Goal: Information Seeking & Learning: Learn about a topic

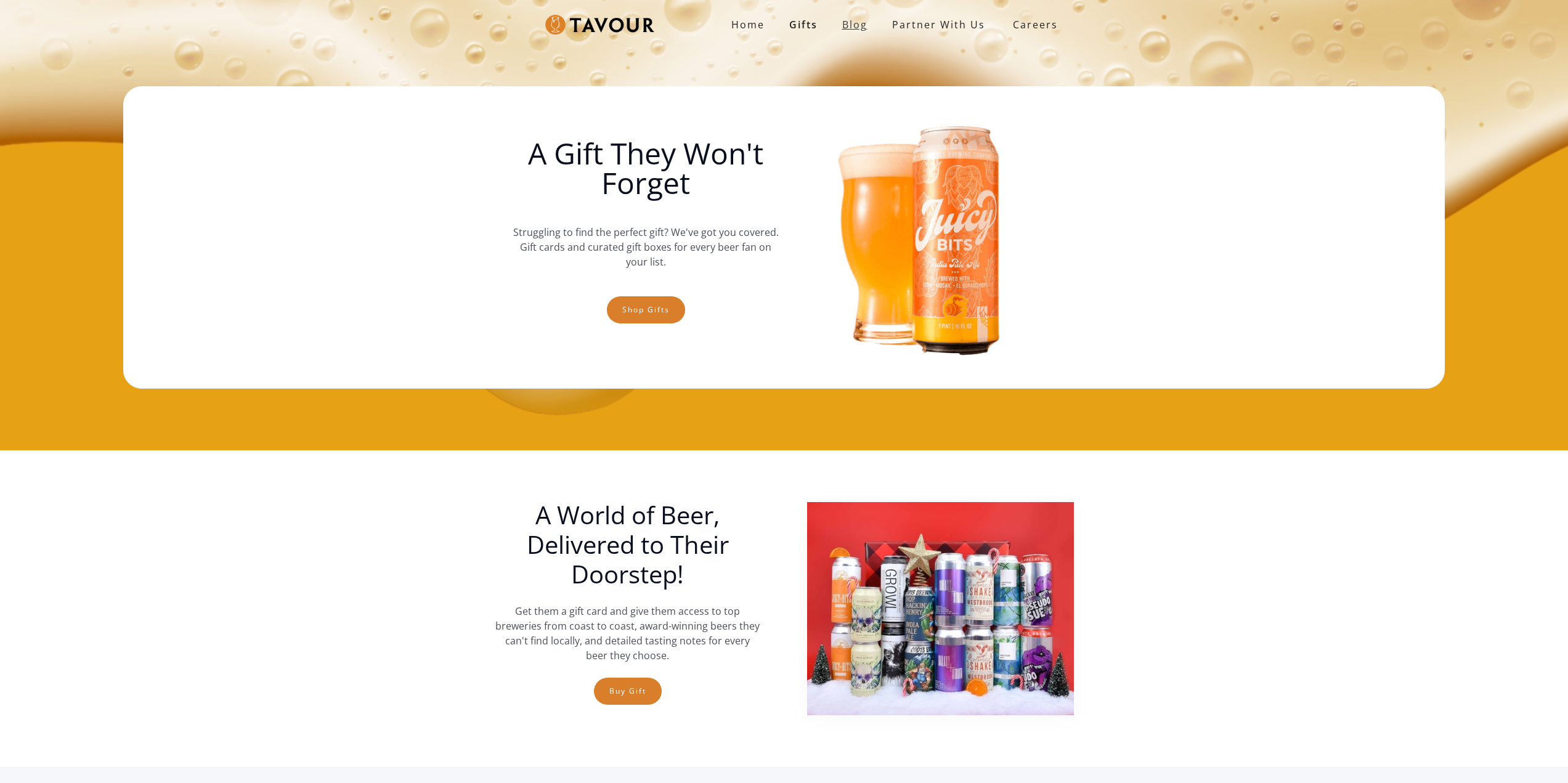
click at [853, 22] on link "Blog" at bounding box center [855, 24] width 50 height 25
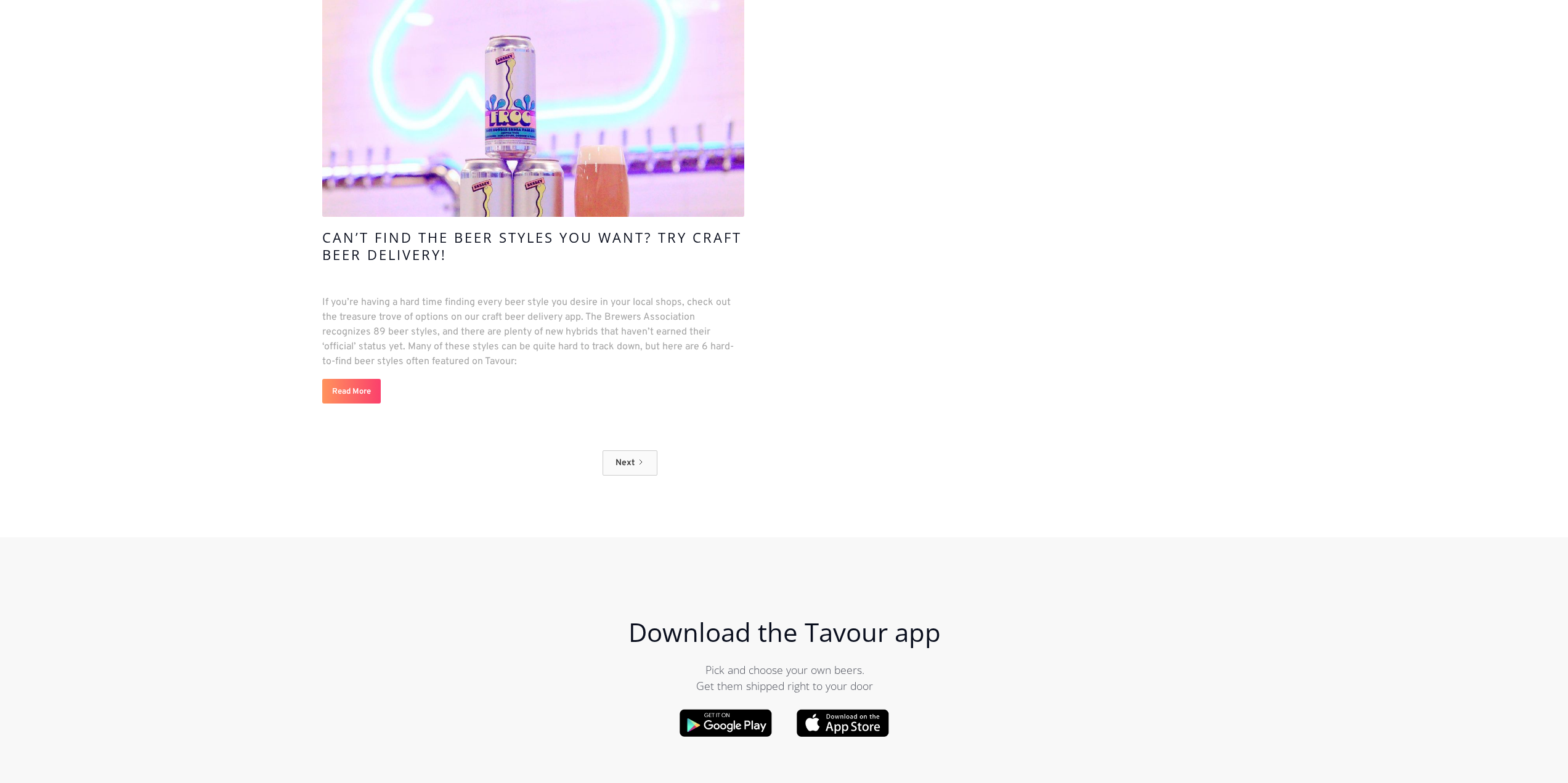
scroll to position [12449, 0]
click at [616, 458] on div "Next" at bounding box center [625, 464] width 19 height 13
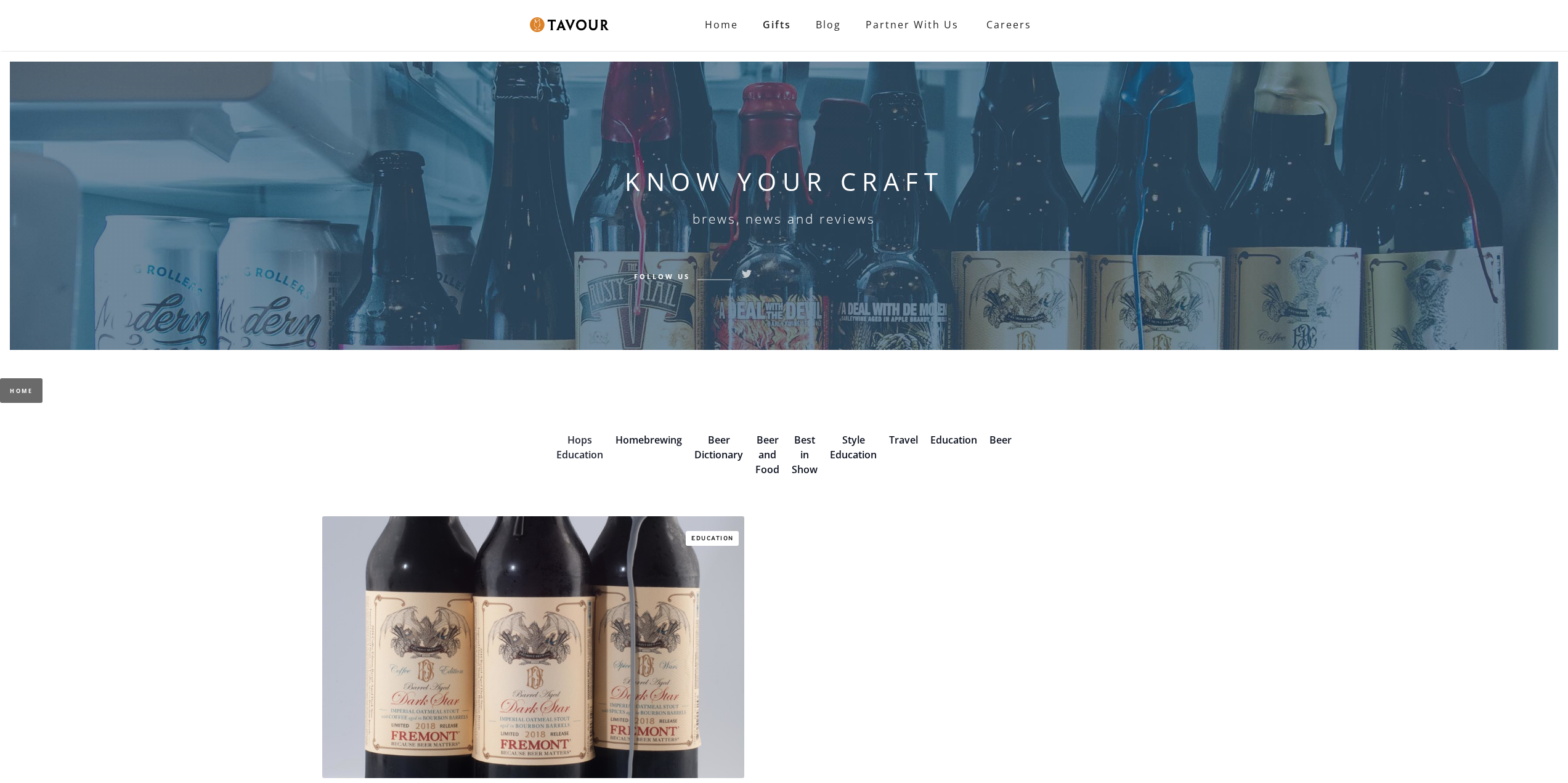
click at [586, 449] on link "Hops Education" at bounding box center [579, 447] width 47 height 29
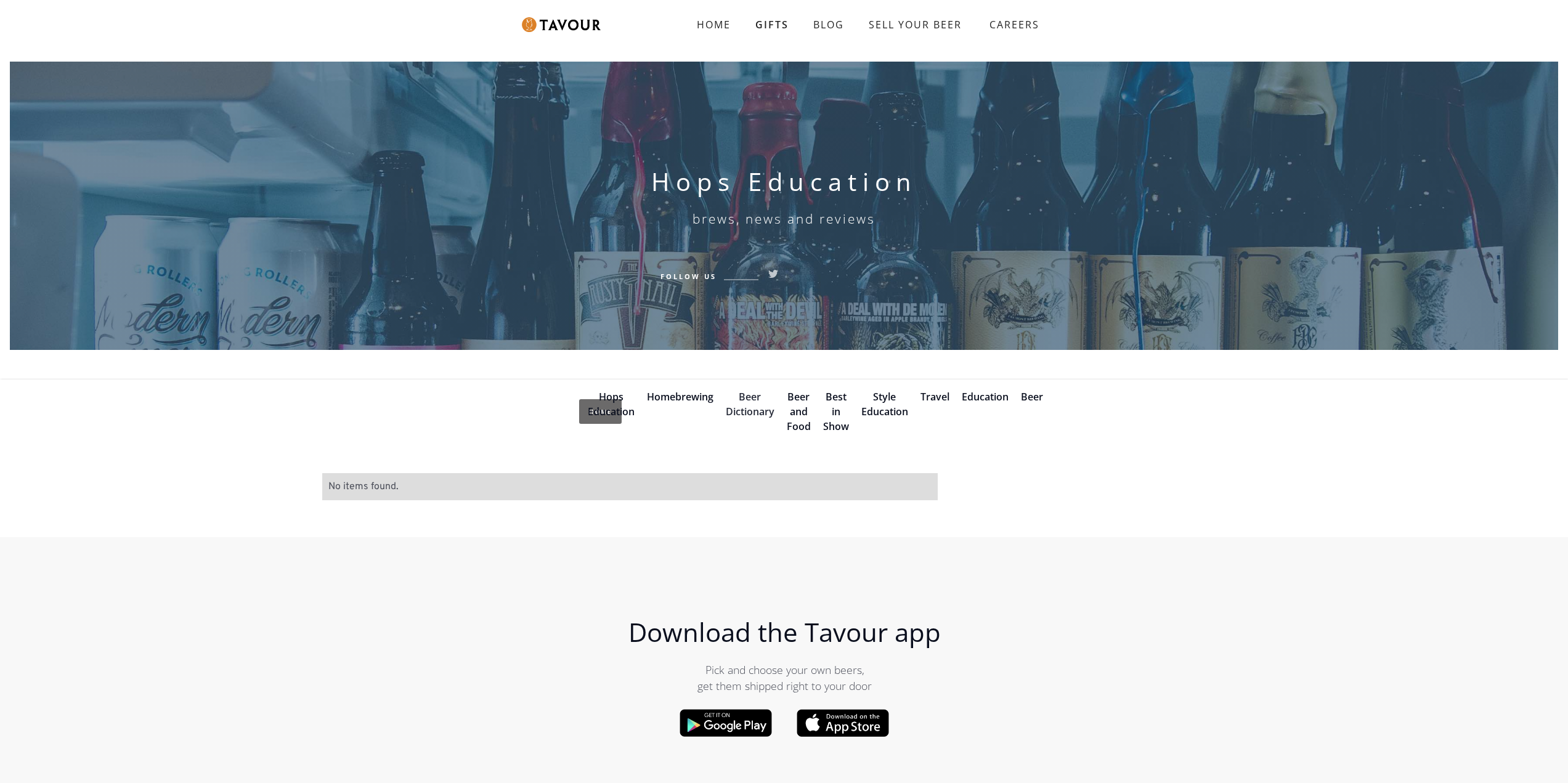
click at [757, 400] on link "Beer Dictionary" at bounding box center [750, 404] width 49 height 29
click at [789, 401] on link "Beer and Food" at bounding box center [799, 411] width 24 height 43
click at [881, 401] on link "Style Education" at bounding box center [884, 404] width 47 height 29
click at [937, 392] on link "Travel" at bounding box center [935, 397] width 29 height 14
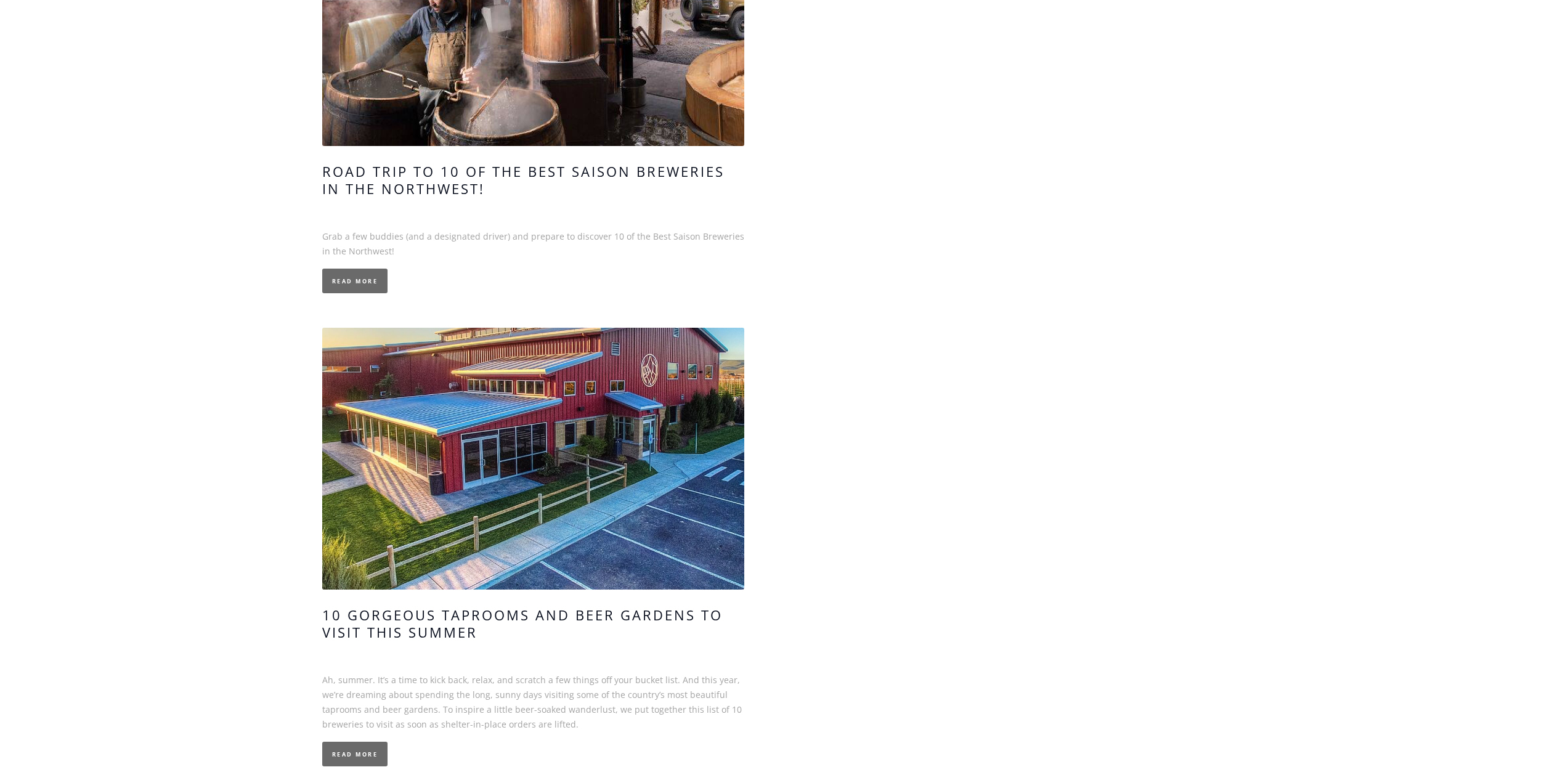
scroll to position [2773, 0]
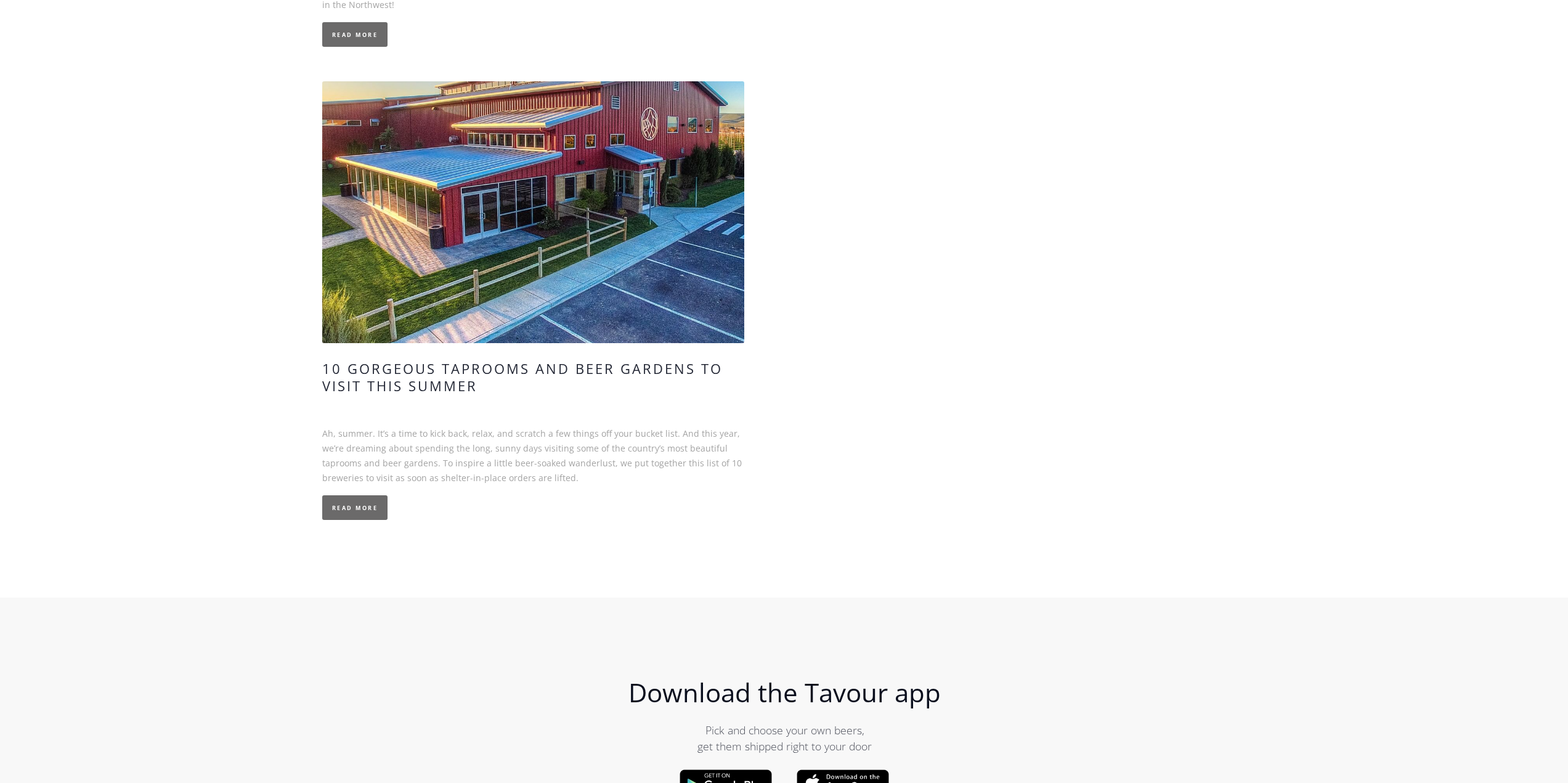
click at [515, 367] on h4 "10 Gorgeous Taprooms and Beer Gardens to Visit This Summer" at bounding box center [533, 377] width 422 height 35
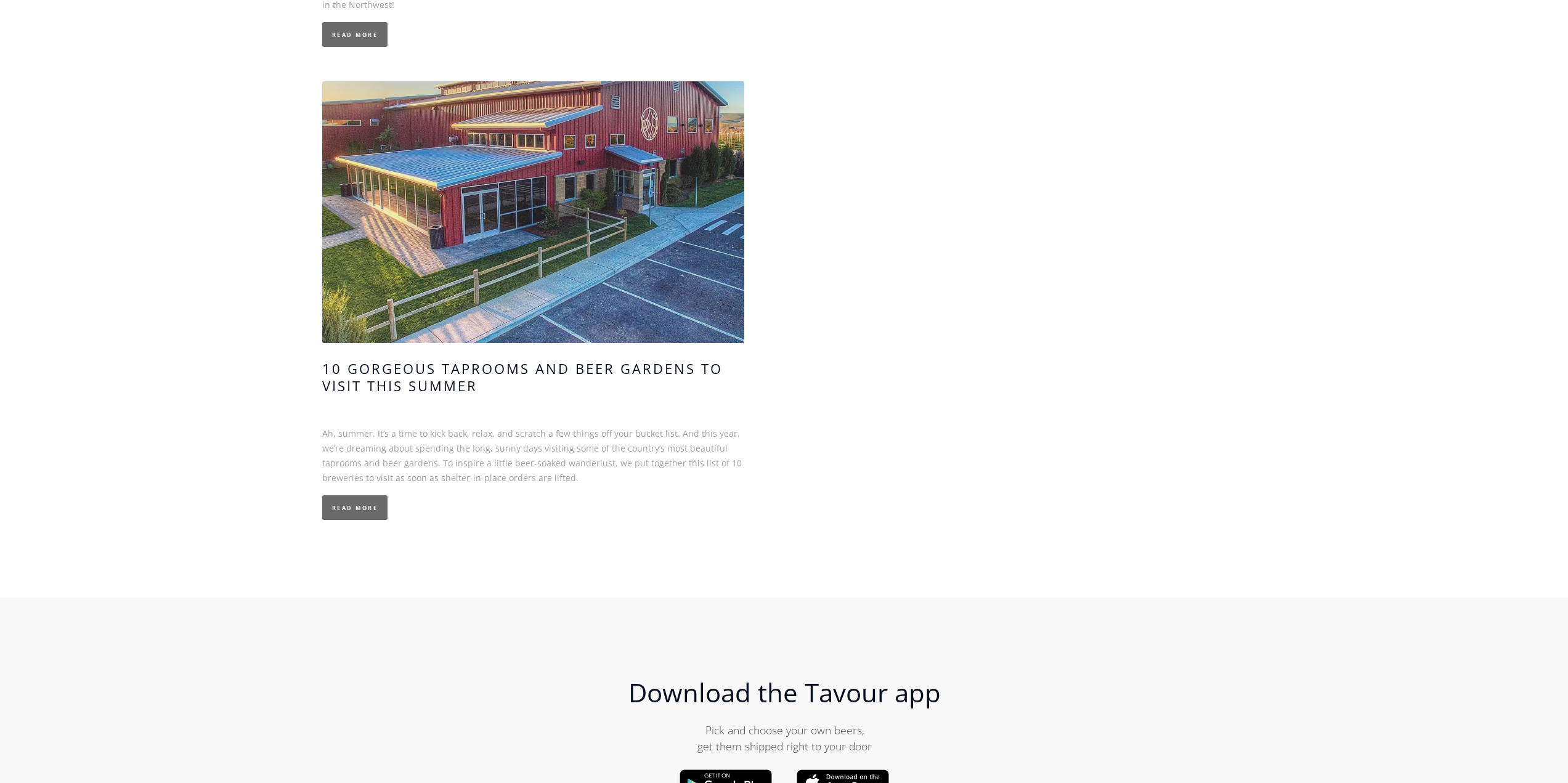
click at [549, 289] on link at bounding box center [533, 213] width 422 height 262
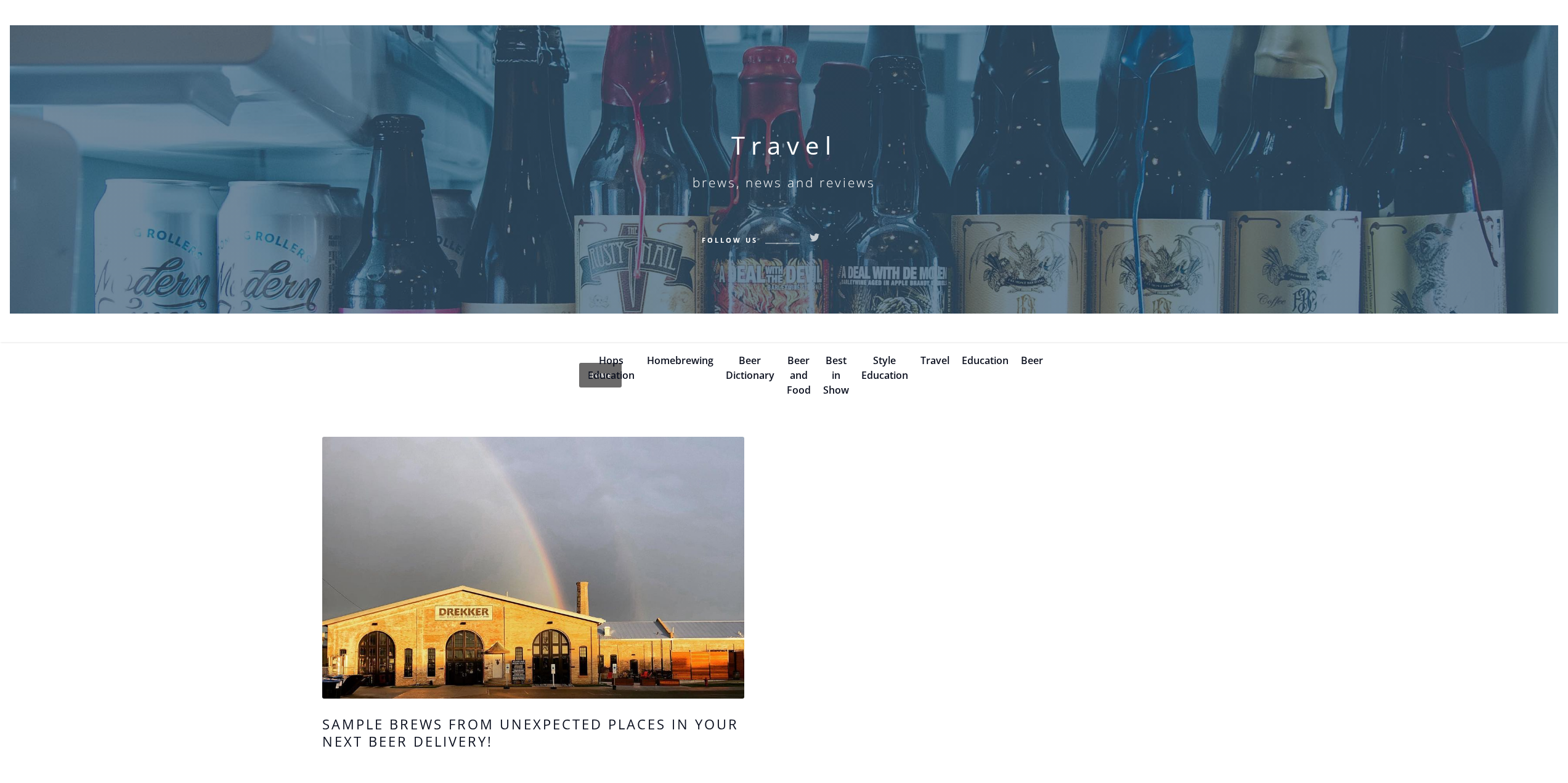
scroll to position [0, 0]
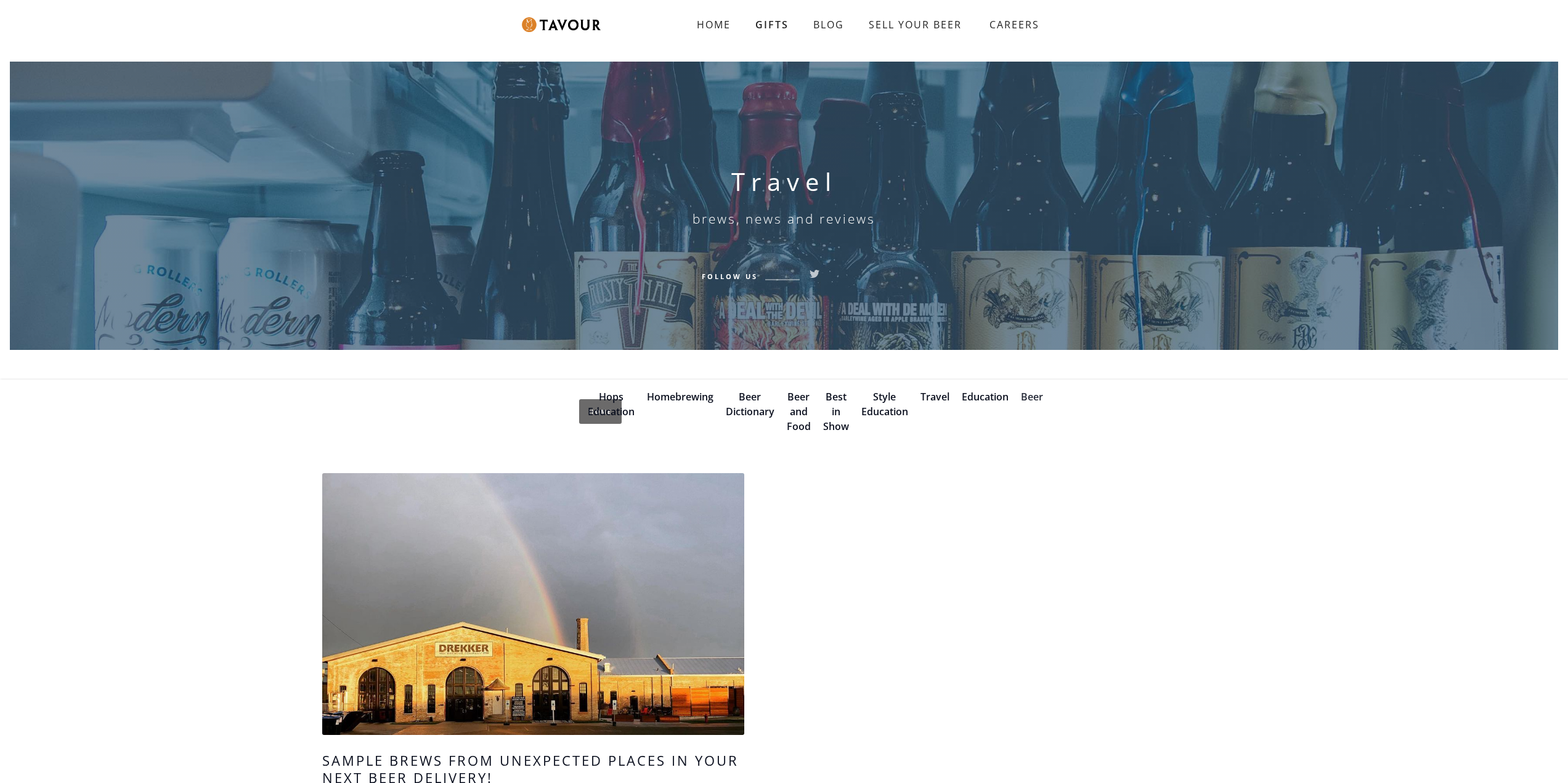
click at [1024, 397] on link "Beer" at bounding box center [1032, 397] width 22 height 14
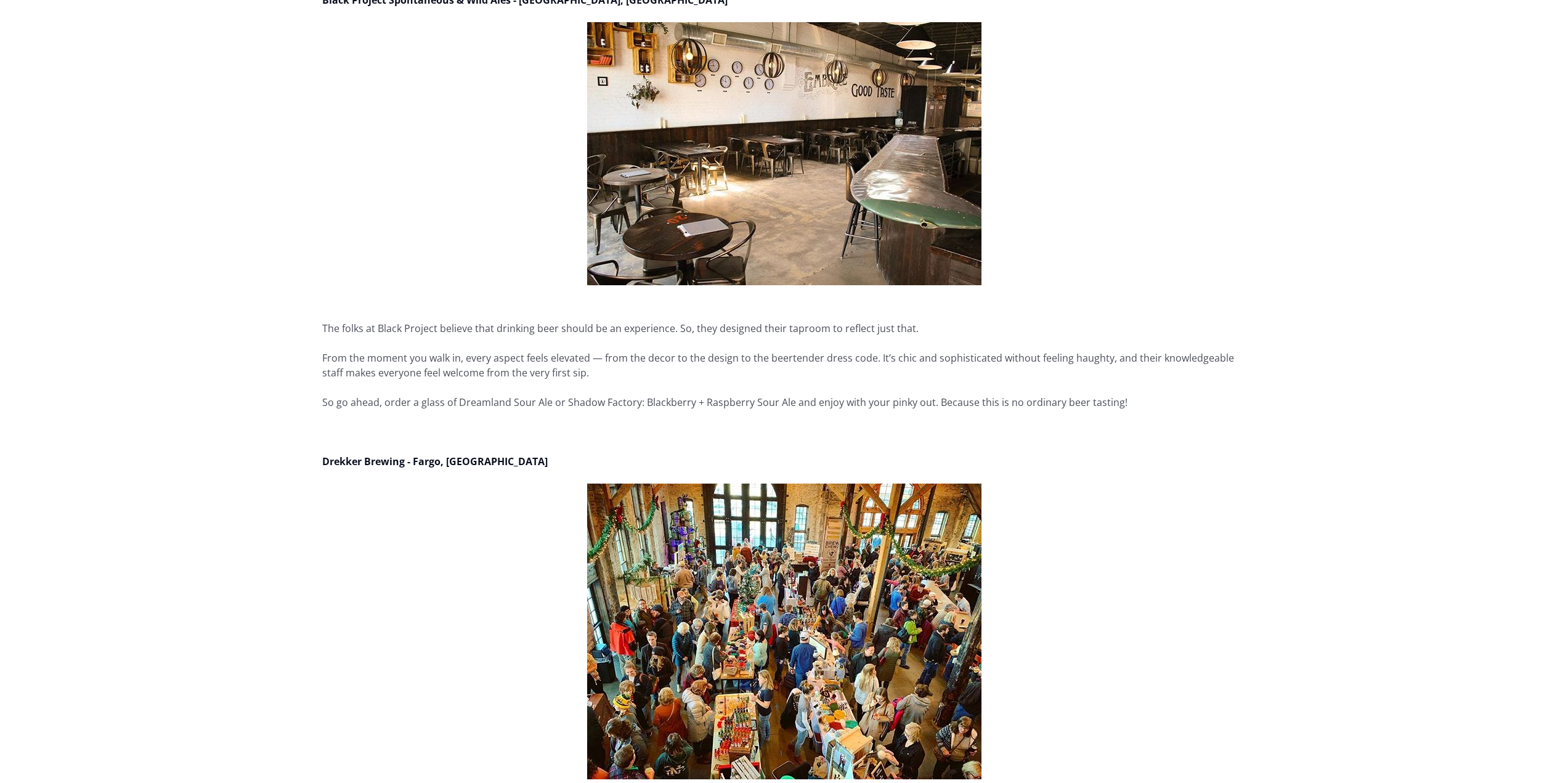
scroll to position [3266, 0]
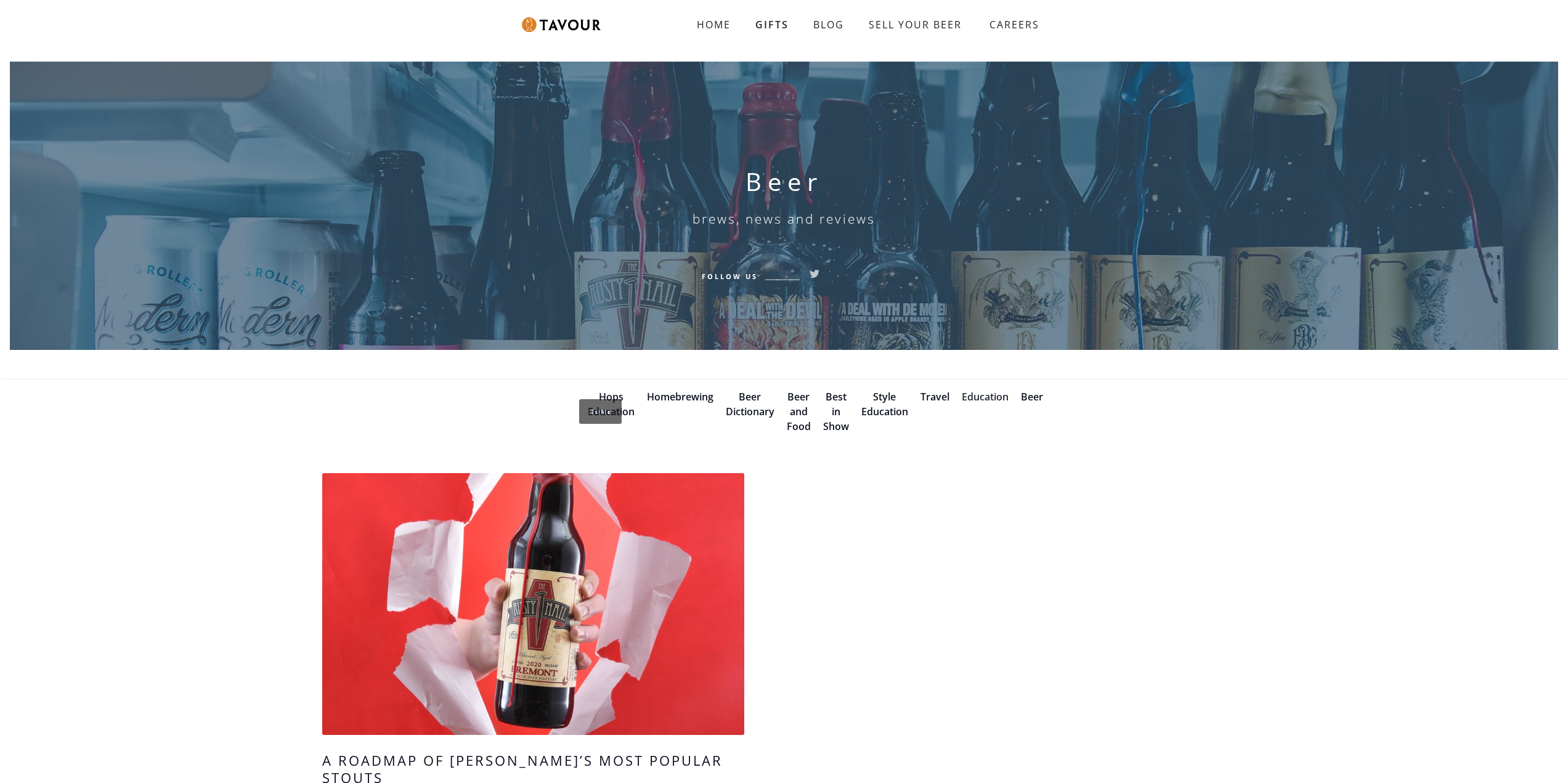
click at [991, 392] on link "Education" at bounding box center [985, 397] width 47 height 14
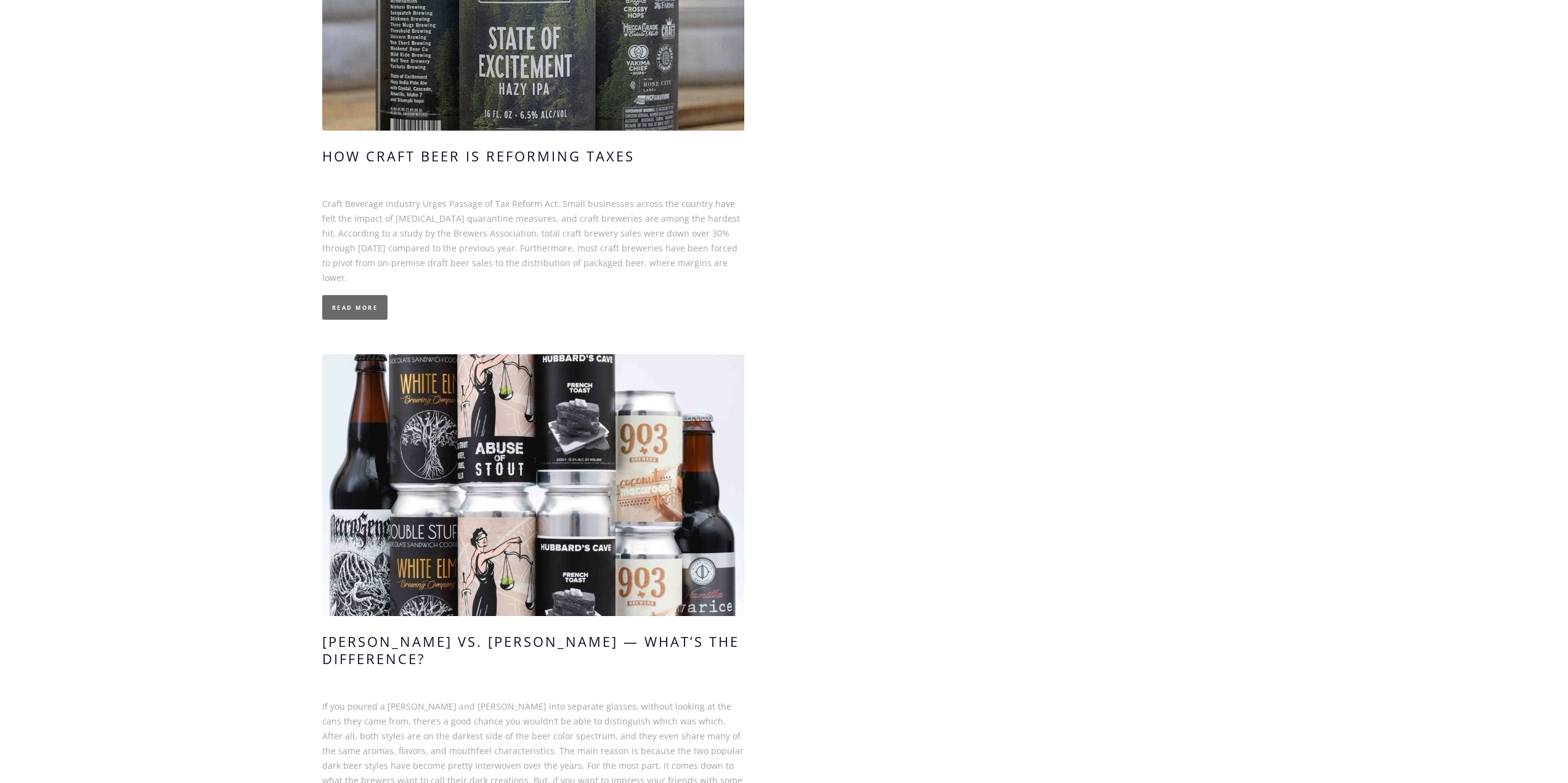
scroll to position [6590, 0]
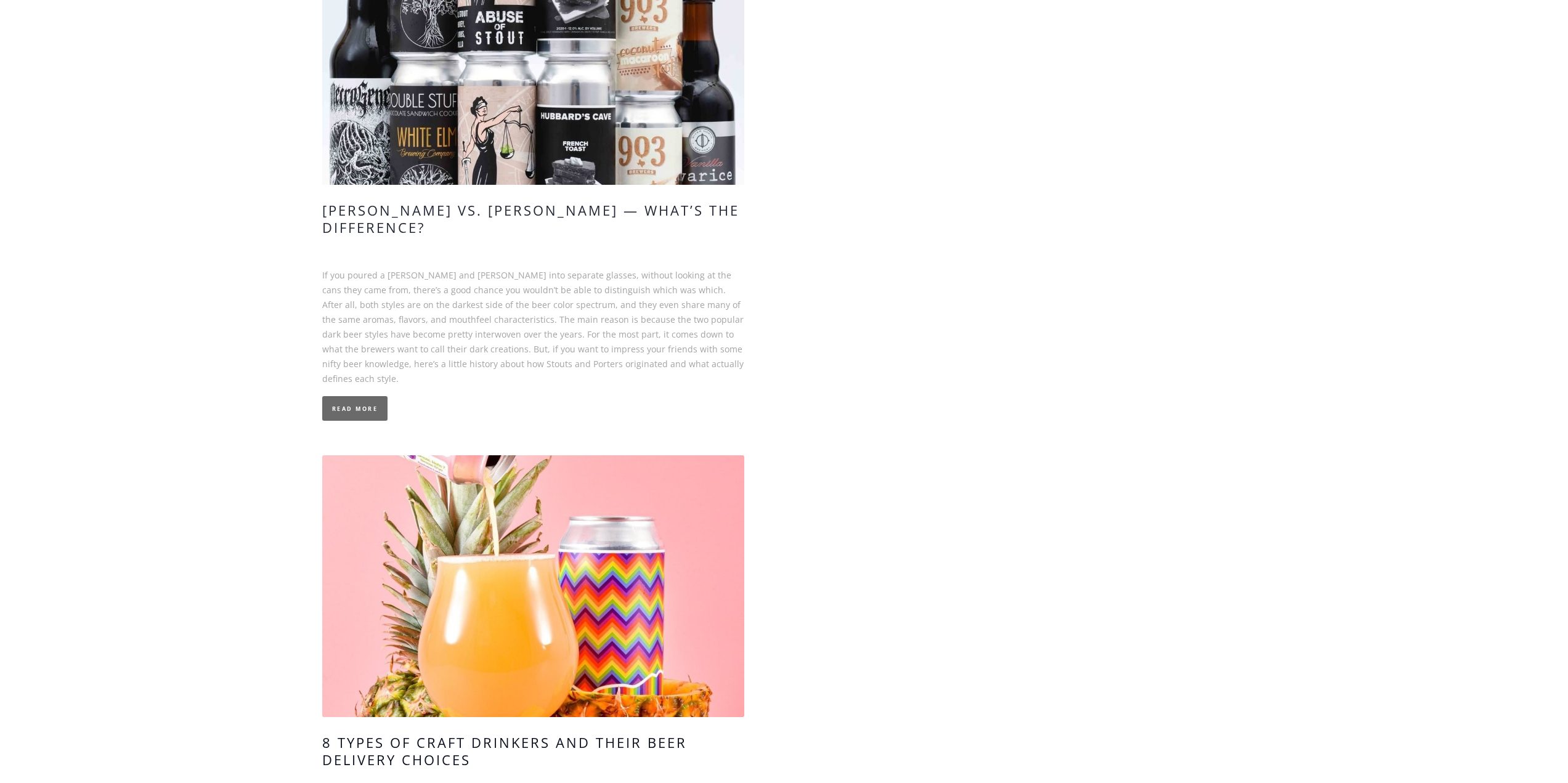
click at [668, 202] on link "Stout vs. Porter — What’s the Difference?" at bounding box center [533, 229] width 422 height 55
click at [656, 202] on h4 "Stout vs. Porter — What’s the Difference?" at bounding box center [533, 219] width 422 height 35
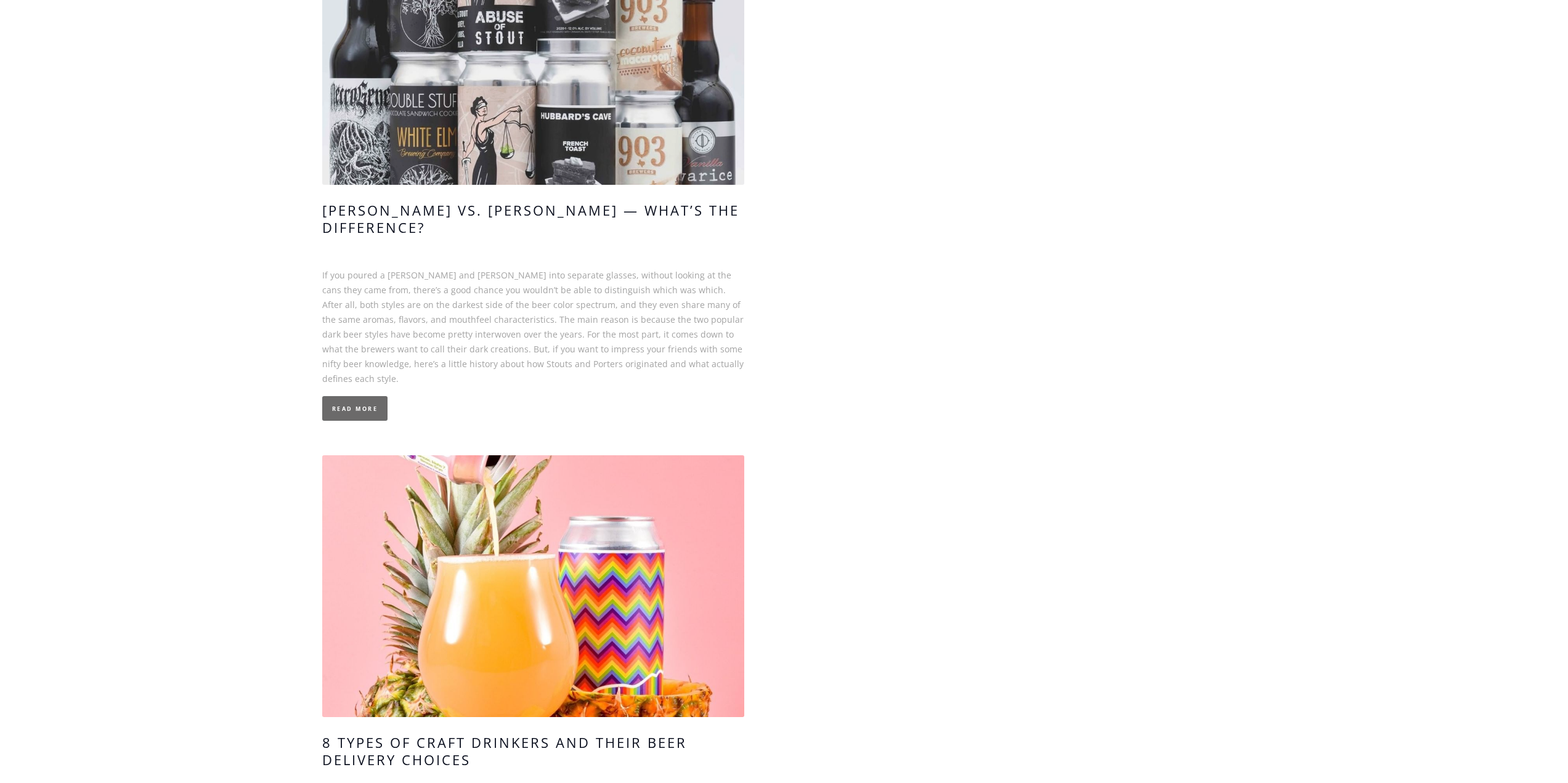
click at [588, 114] on link at bounding box center [533, 54] width 422 height 262
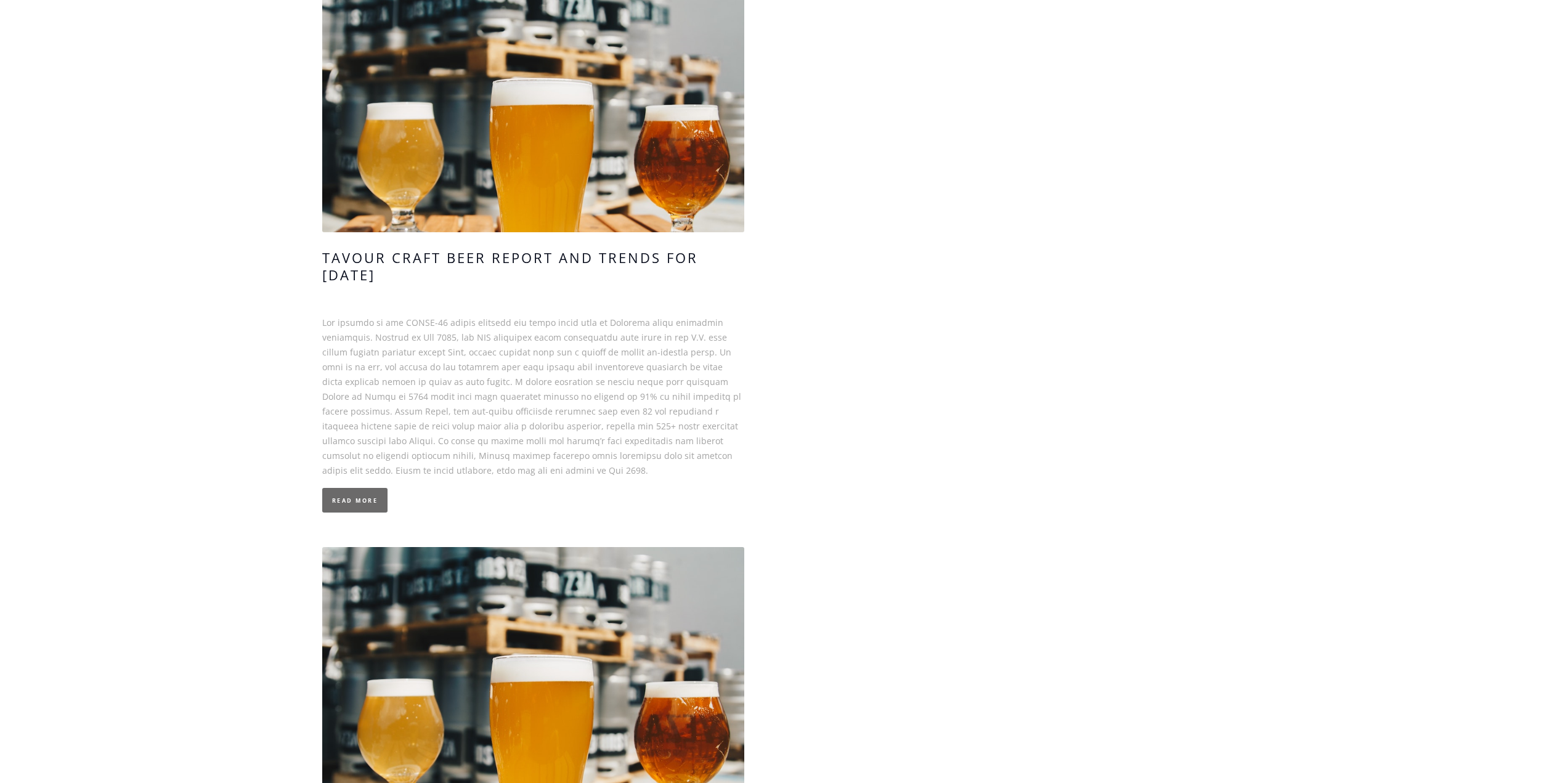
scroll to position [0, 0]
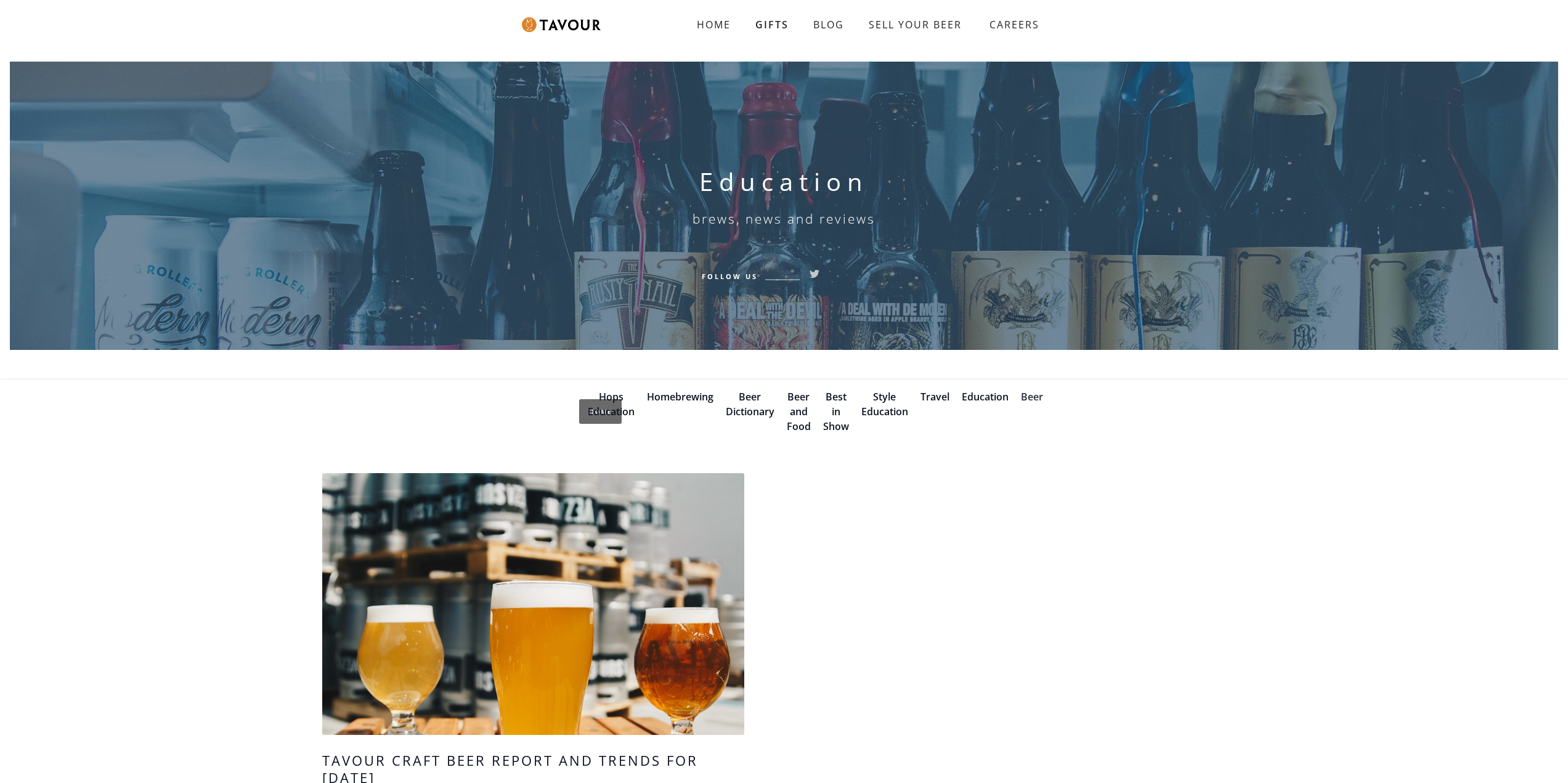
click at [1031, 398] on link "Beer" at bounding box center [1032, 397] width 22 height 14
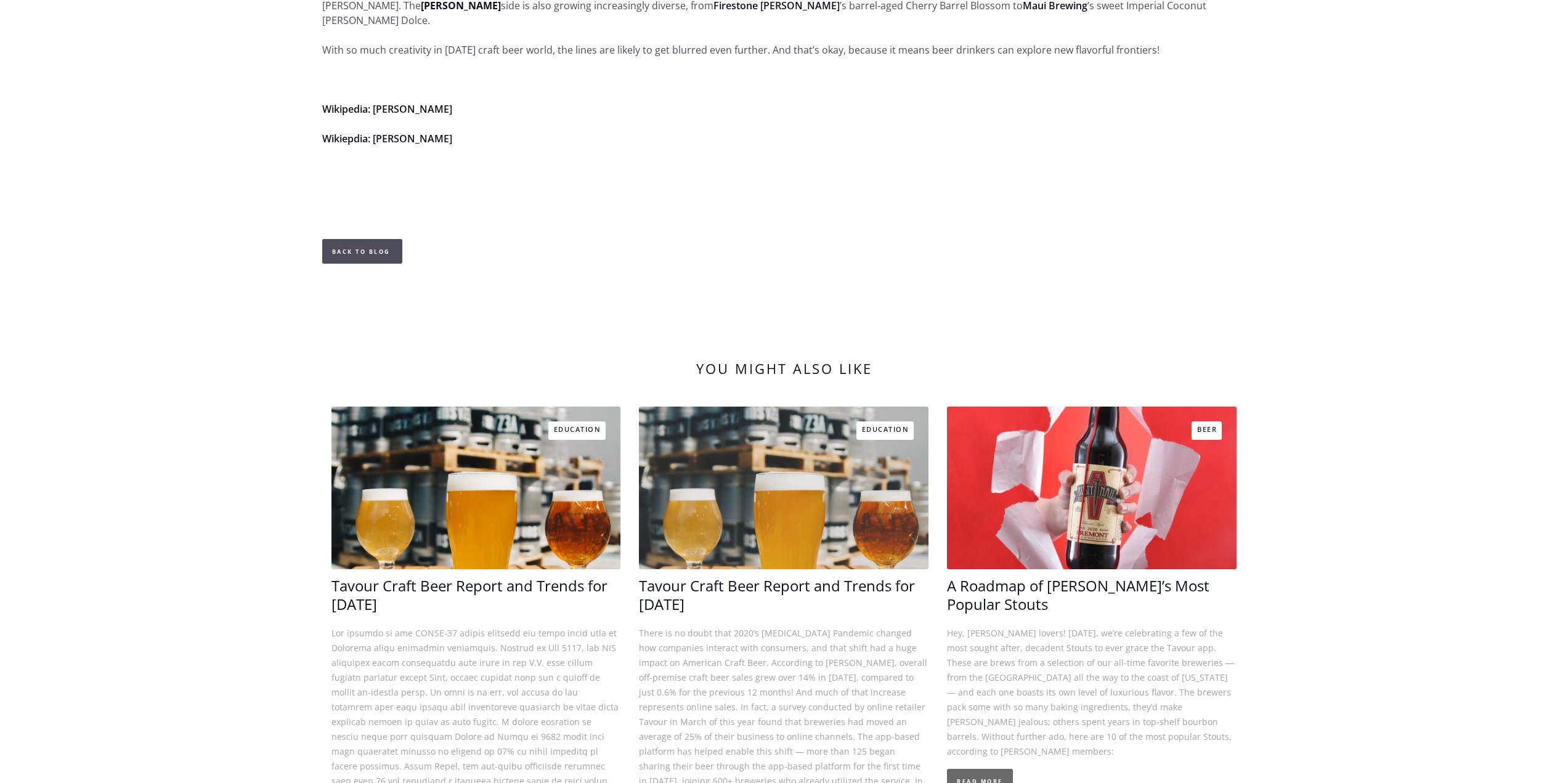
scroll to position [2404, 0]
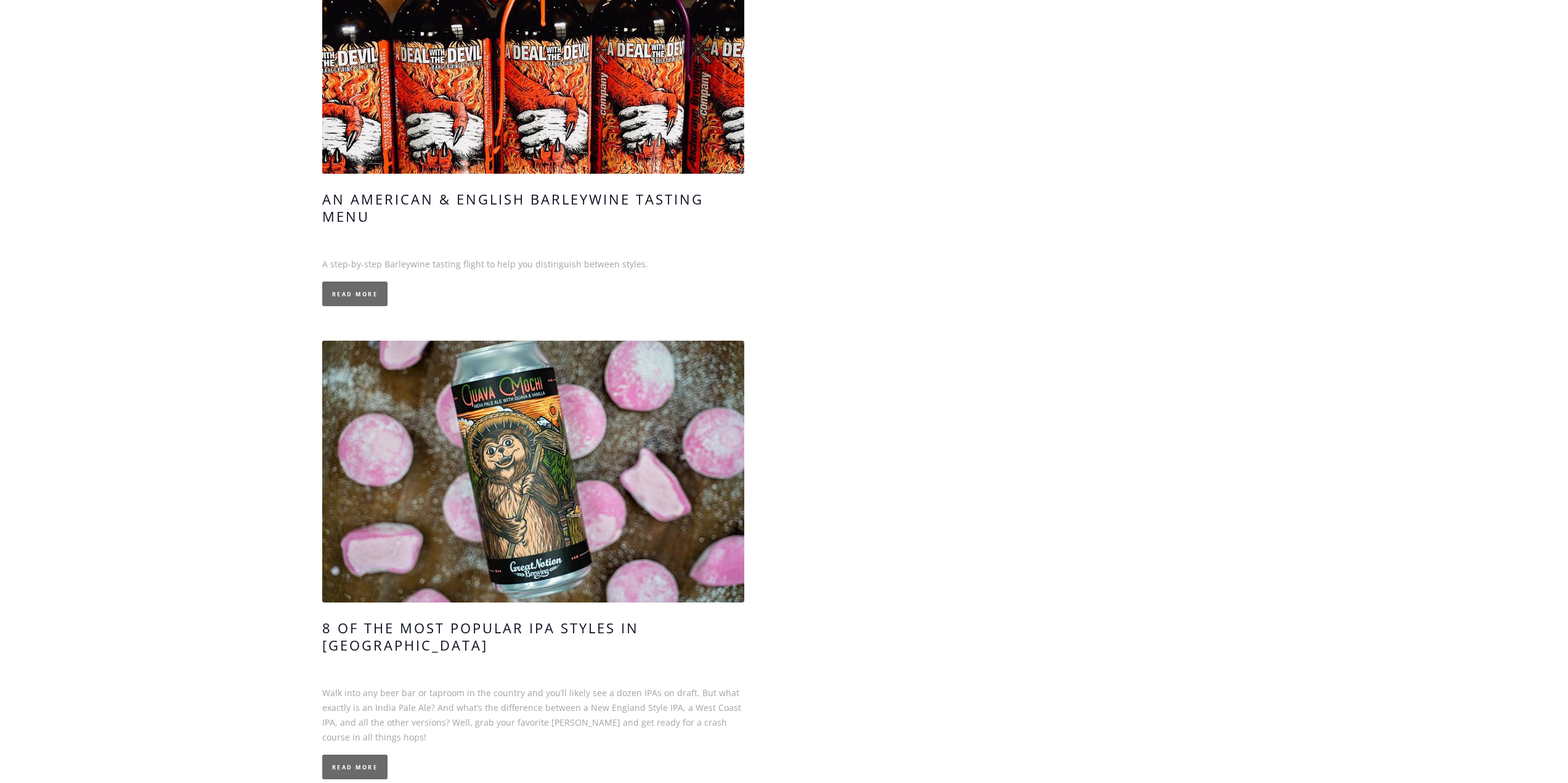
scroll to position [32661, 0]
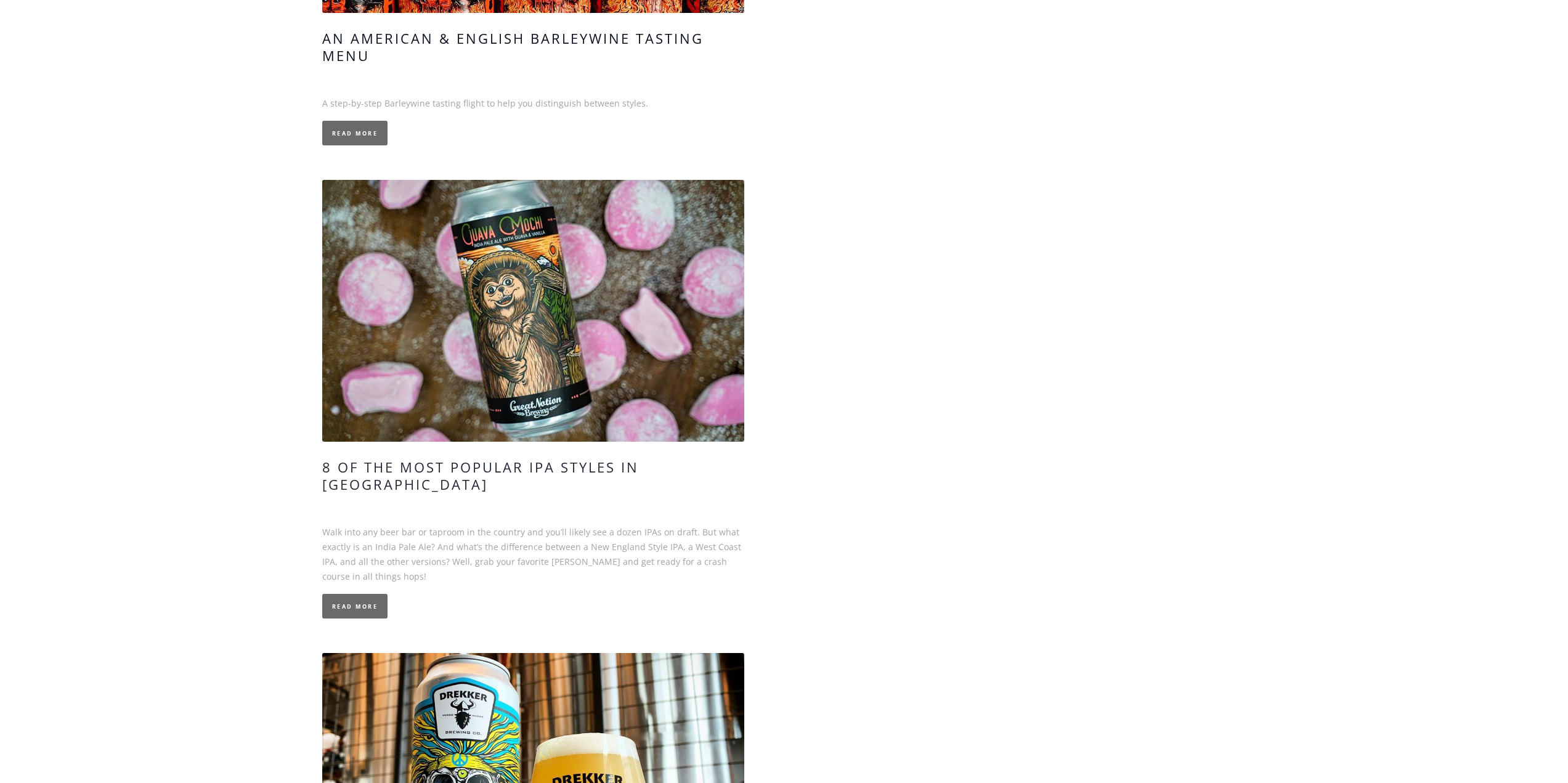
click at [496, 458] on h4 "8 of the Most Popular IPA Styles in [GEOGRAPHIC_DATA]" at bounding box center [533, 475] width 422 height 35
click at [363, 594] on link "Read More" at bounding box center [355, 606] width 66 height 25
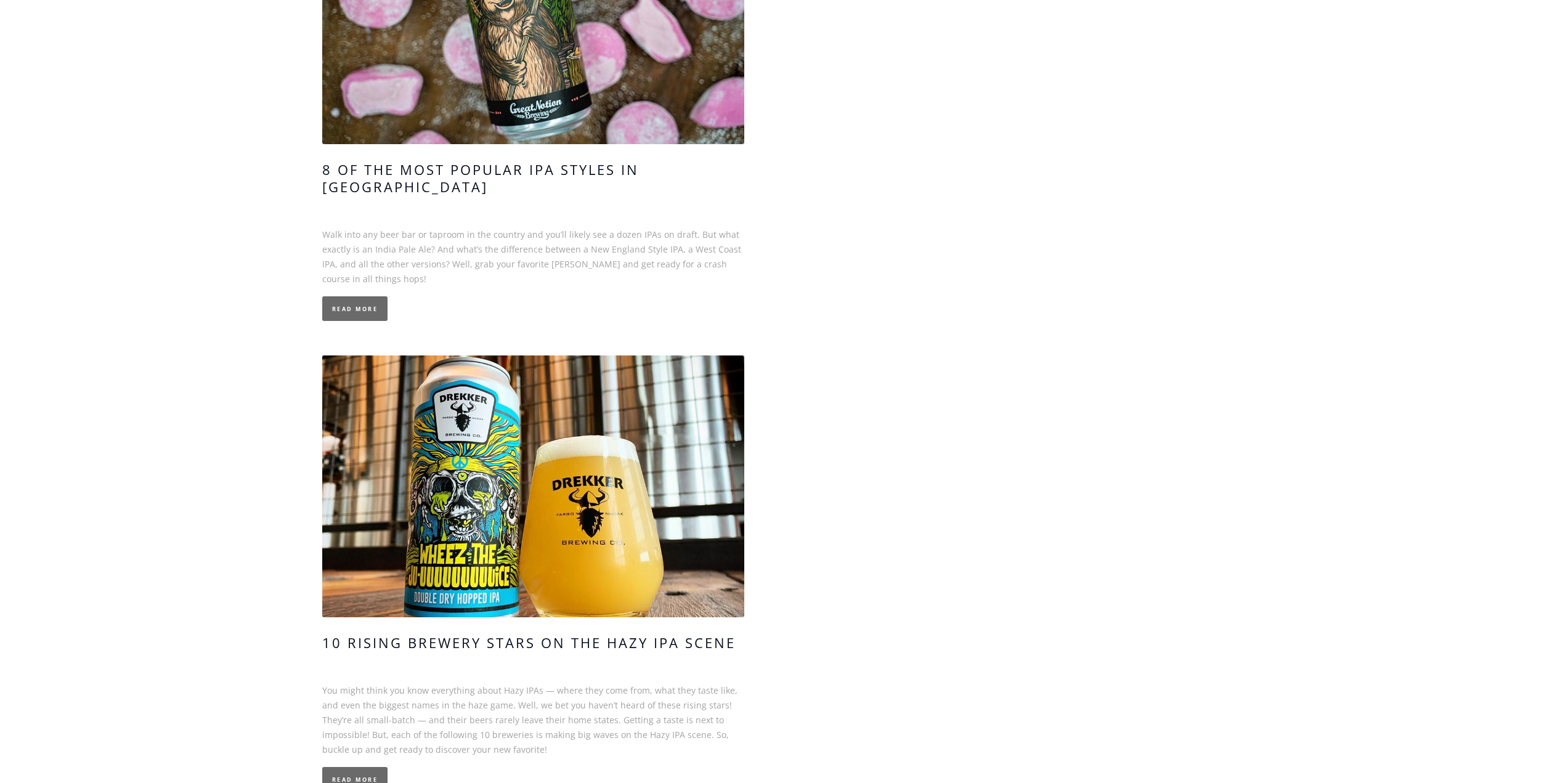
scroll to position [33031, 0]
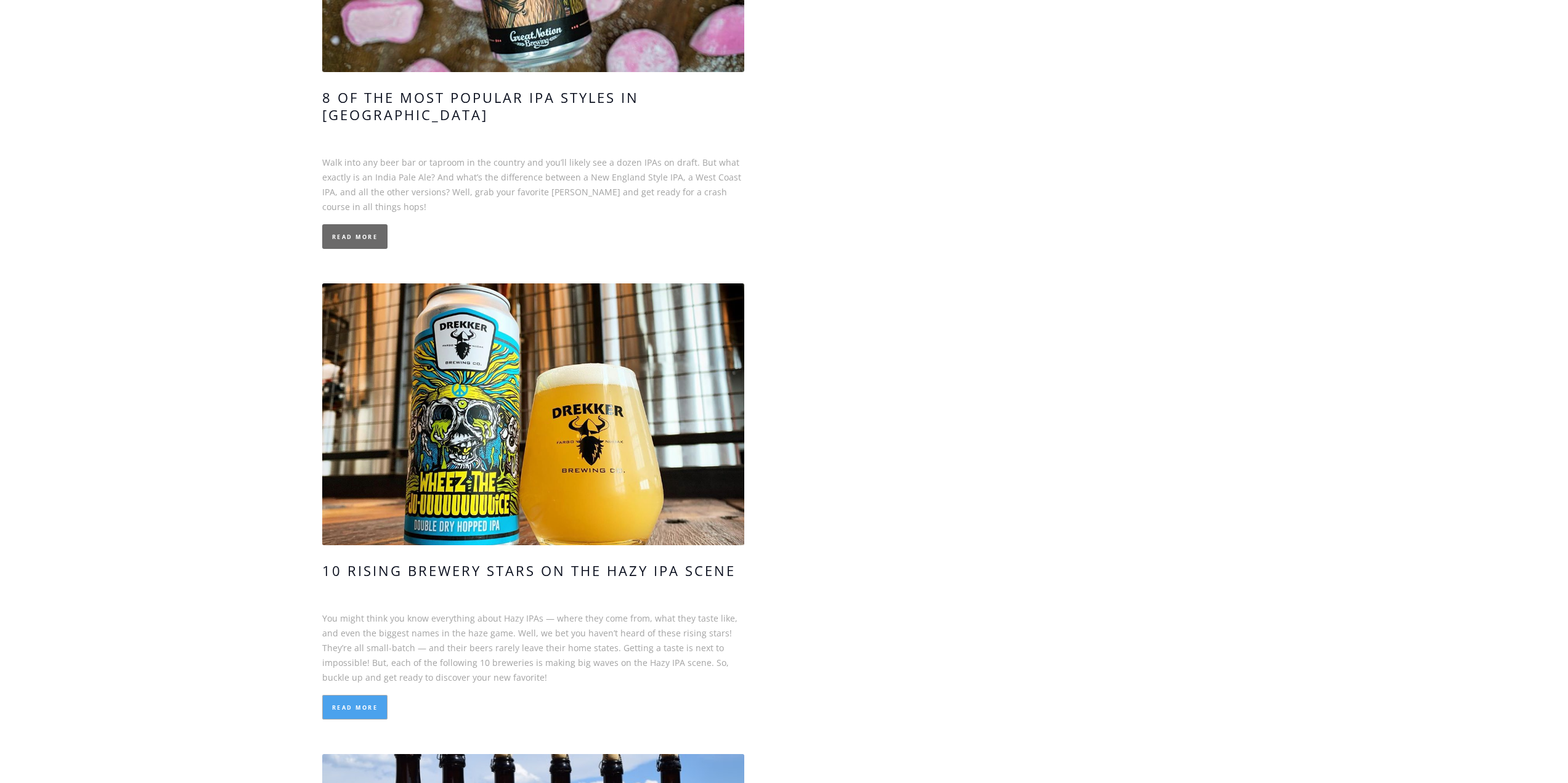
click at [354, 696] on link "Read More" at bounding box center [355, 707] width 66 height 25
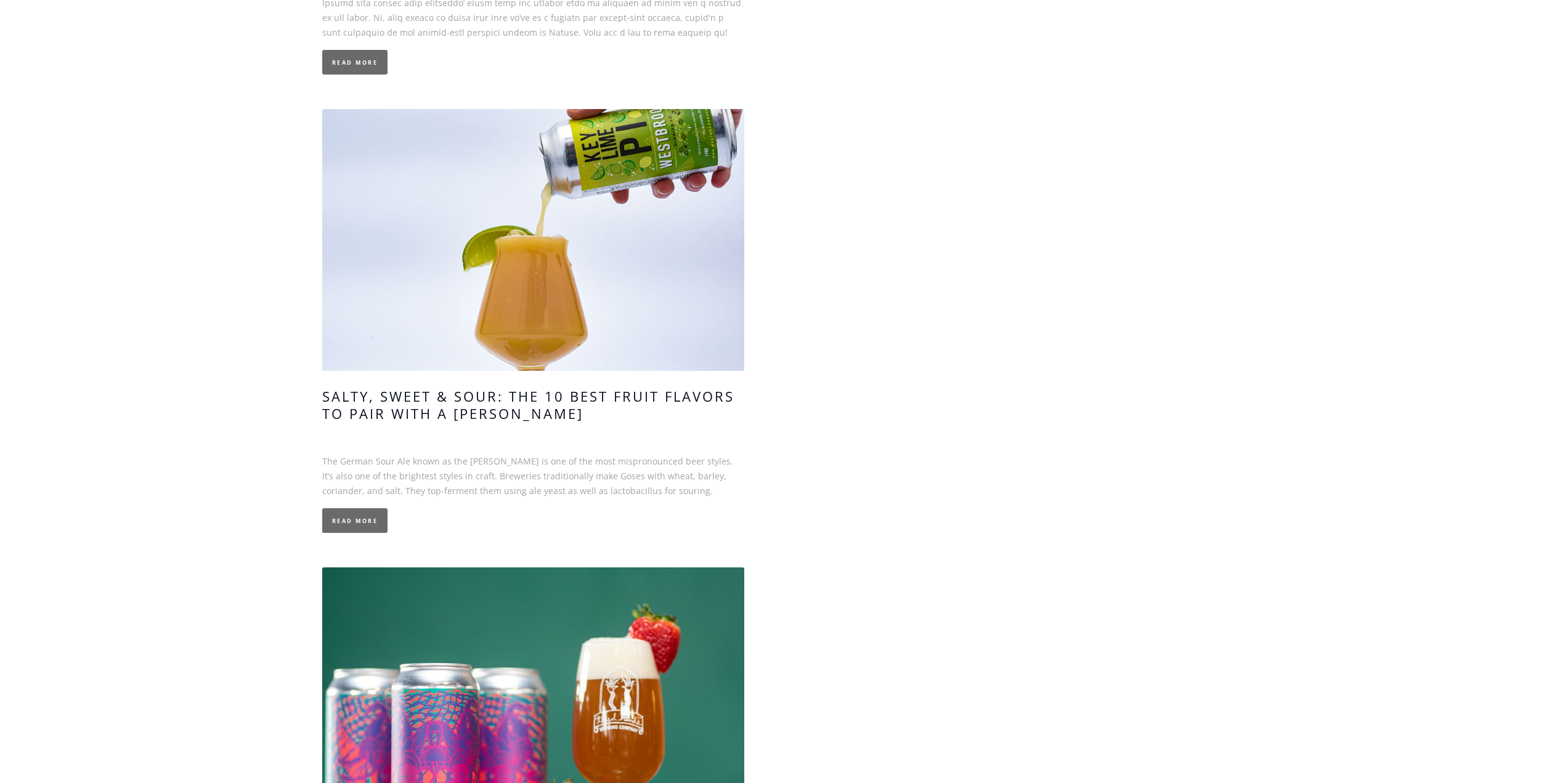
scroll to position [29334, 0]
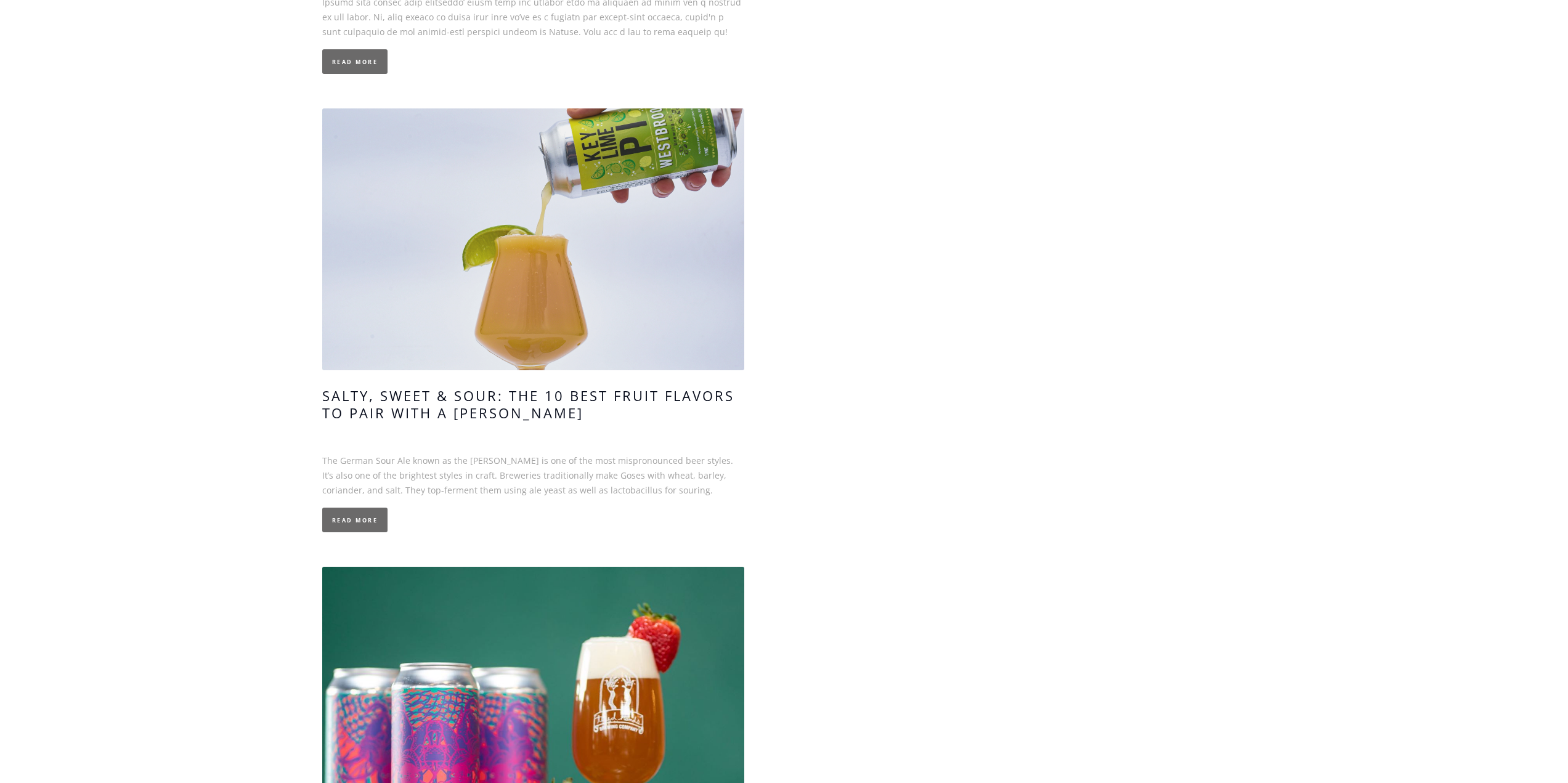
click at [651, 108] on link at bounding box center [533, 239] width 422 height 262
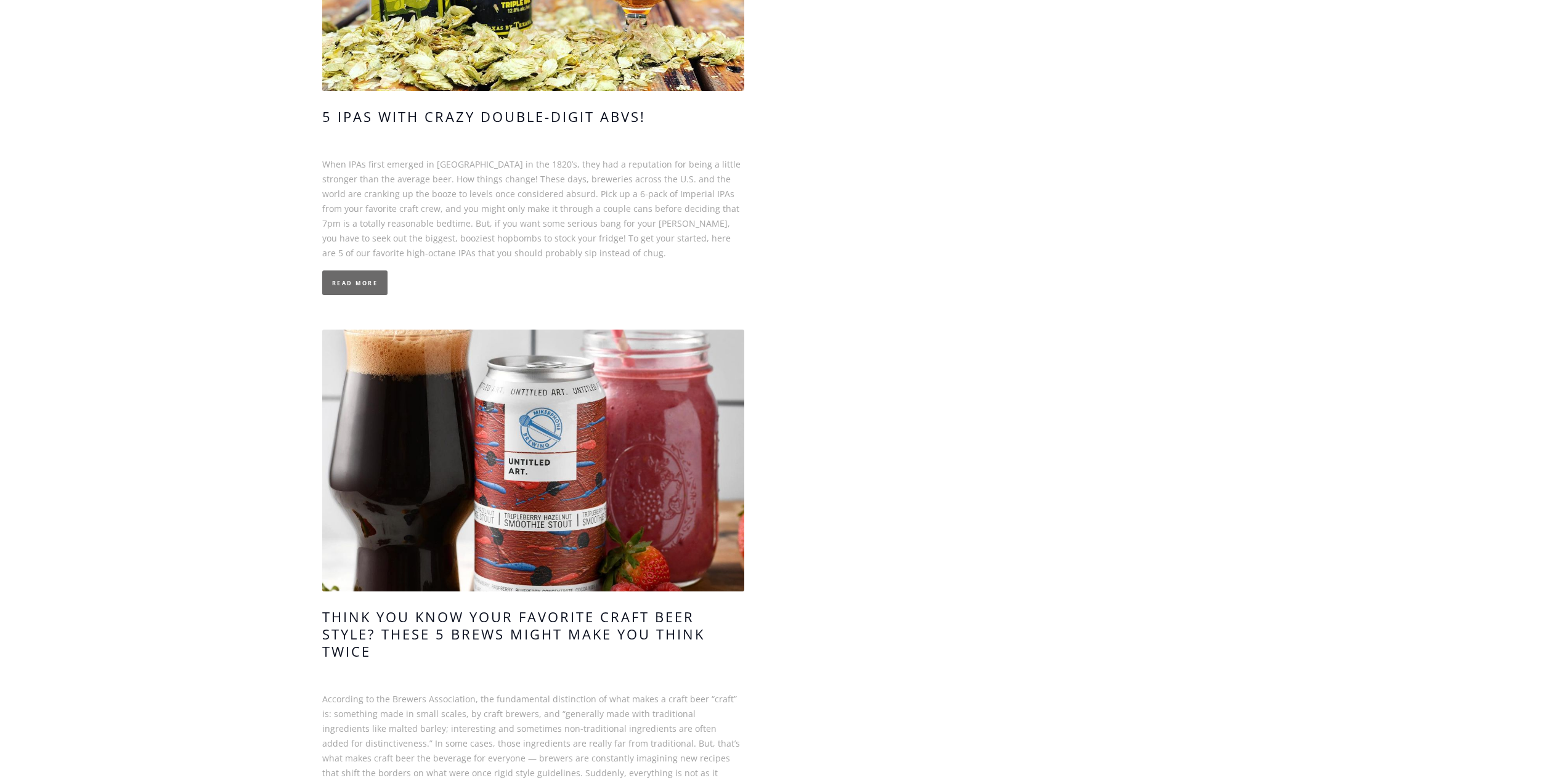
scroll to position [0, 0]
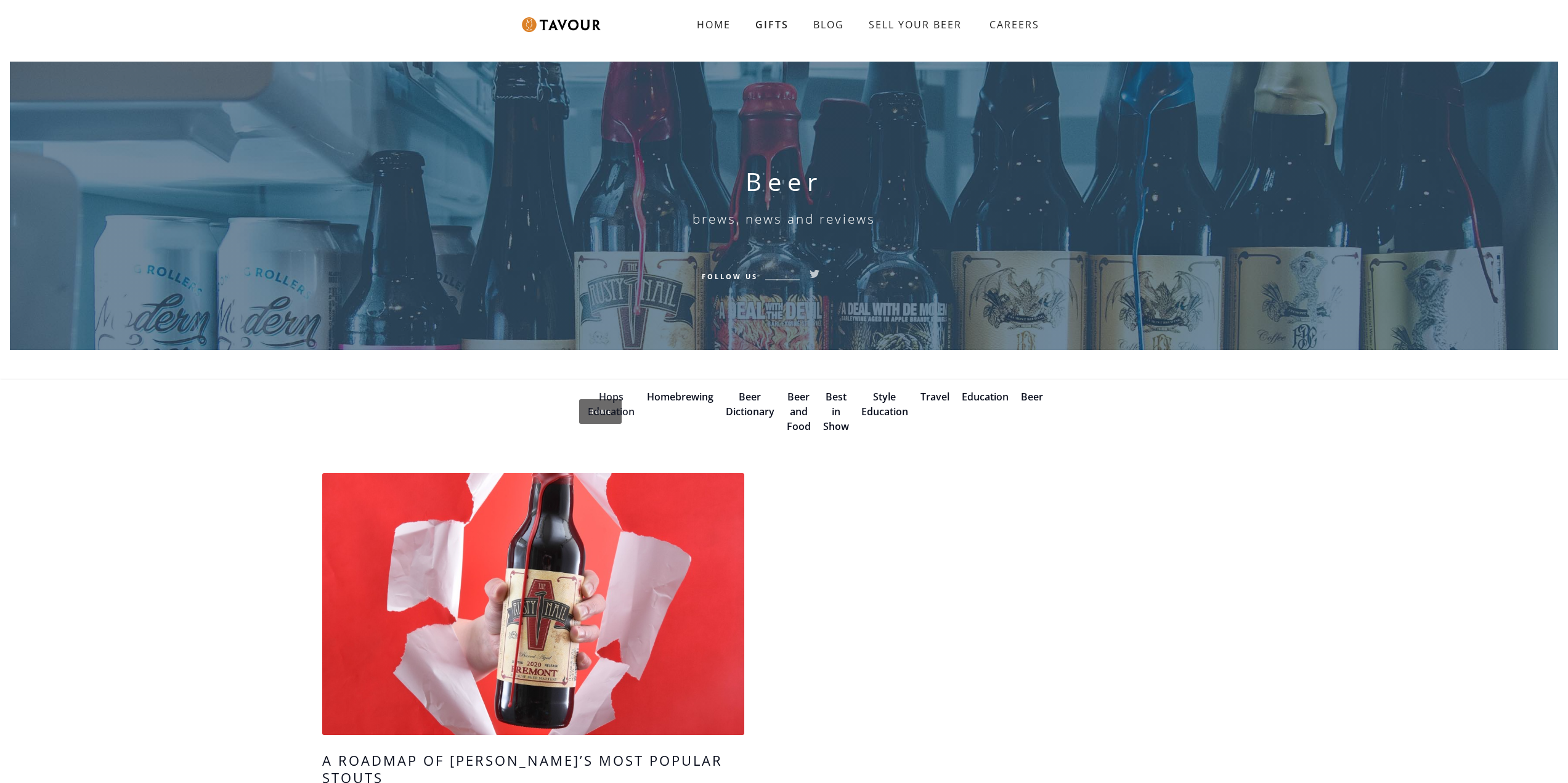
click at [615, 394] on link "Hops Education" at bounding box center [611, 404] width 47 height 29
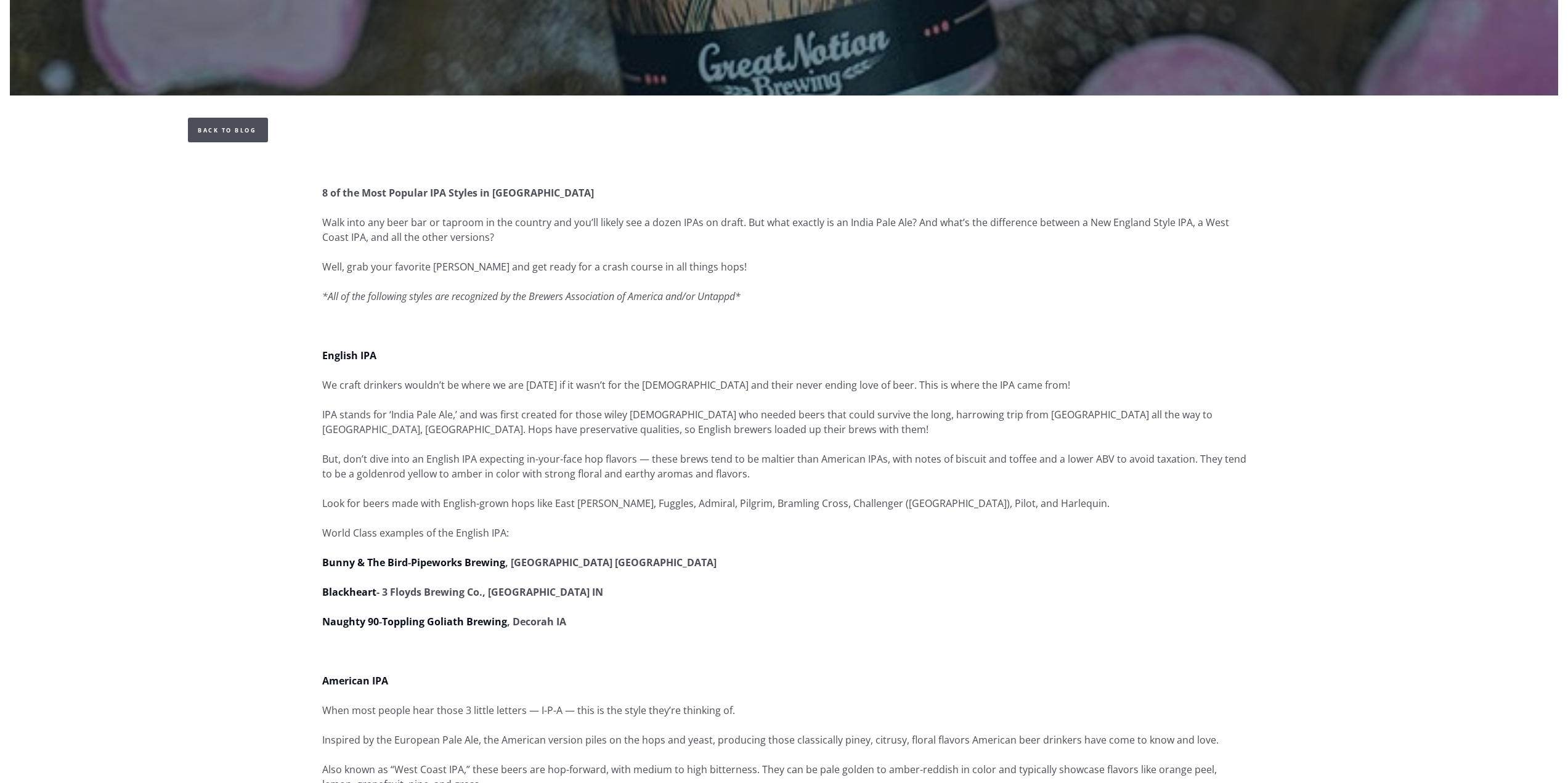
scroll to position [246, 0]
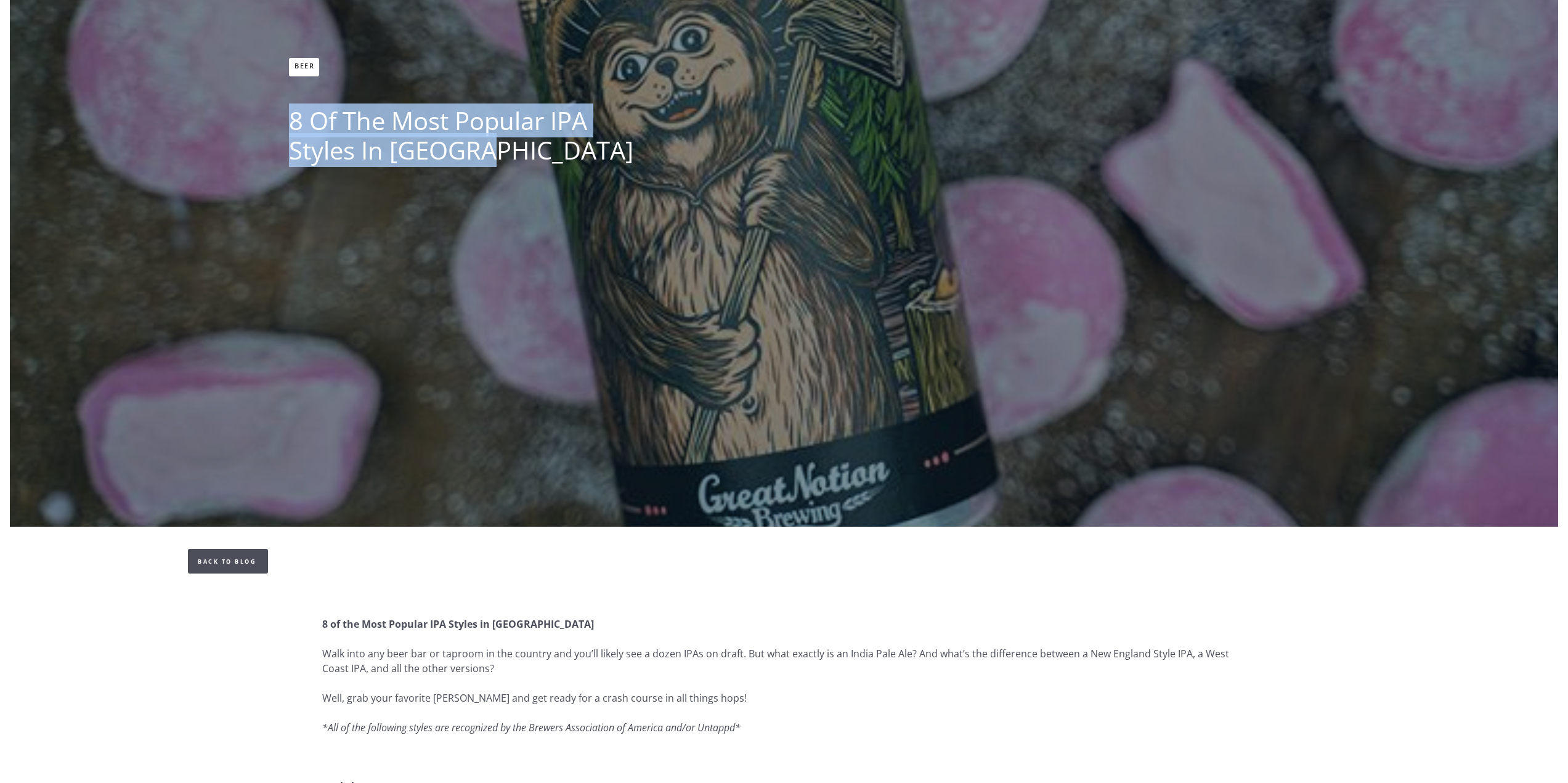
drag, startPoint x: 504, startPoint y: 158, endPoint x: 250, endPoint y: 120, distance: 256.8
click at [250, 120] on div "Beer 8 of the Most Popular IPA Styles in [GEOGRAPHIC_DATA] [GEOGRAPHIC_DATA]" at bounding box center [784, 155] width 1499 height 783
copy h1 "8 of the Most Popular IPA Styles in America"
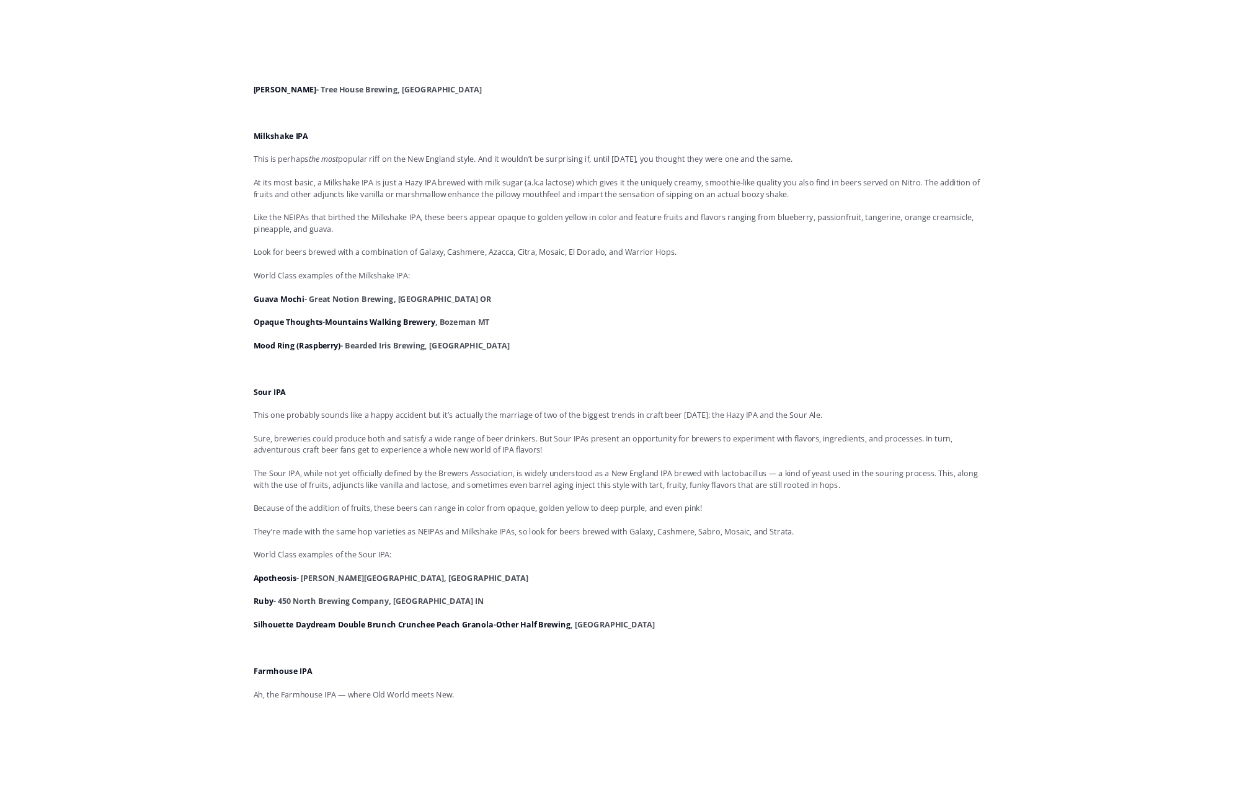
scroll to position [1550, 0]
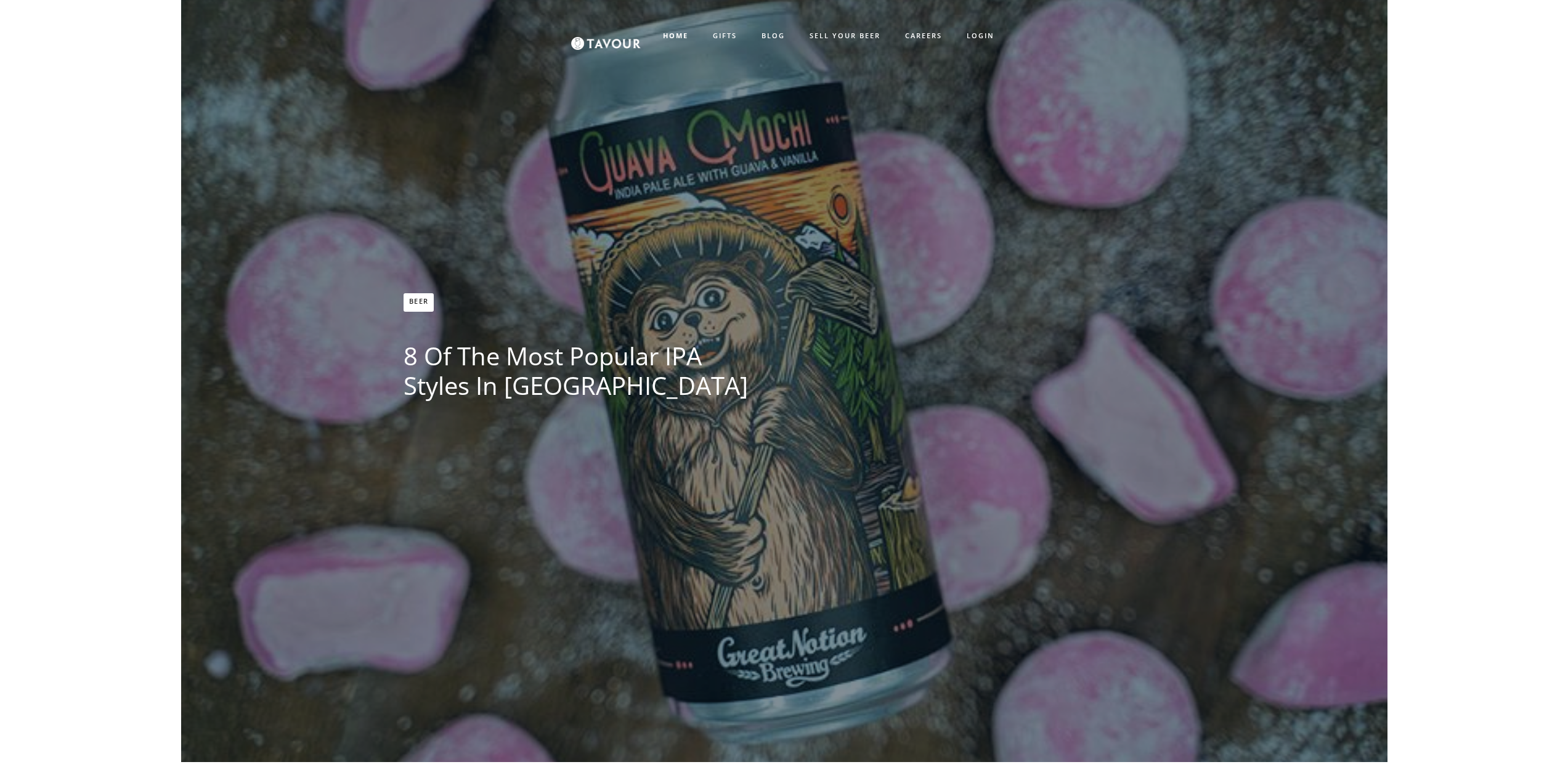
scroll to position [0, 0]
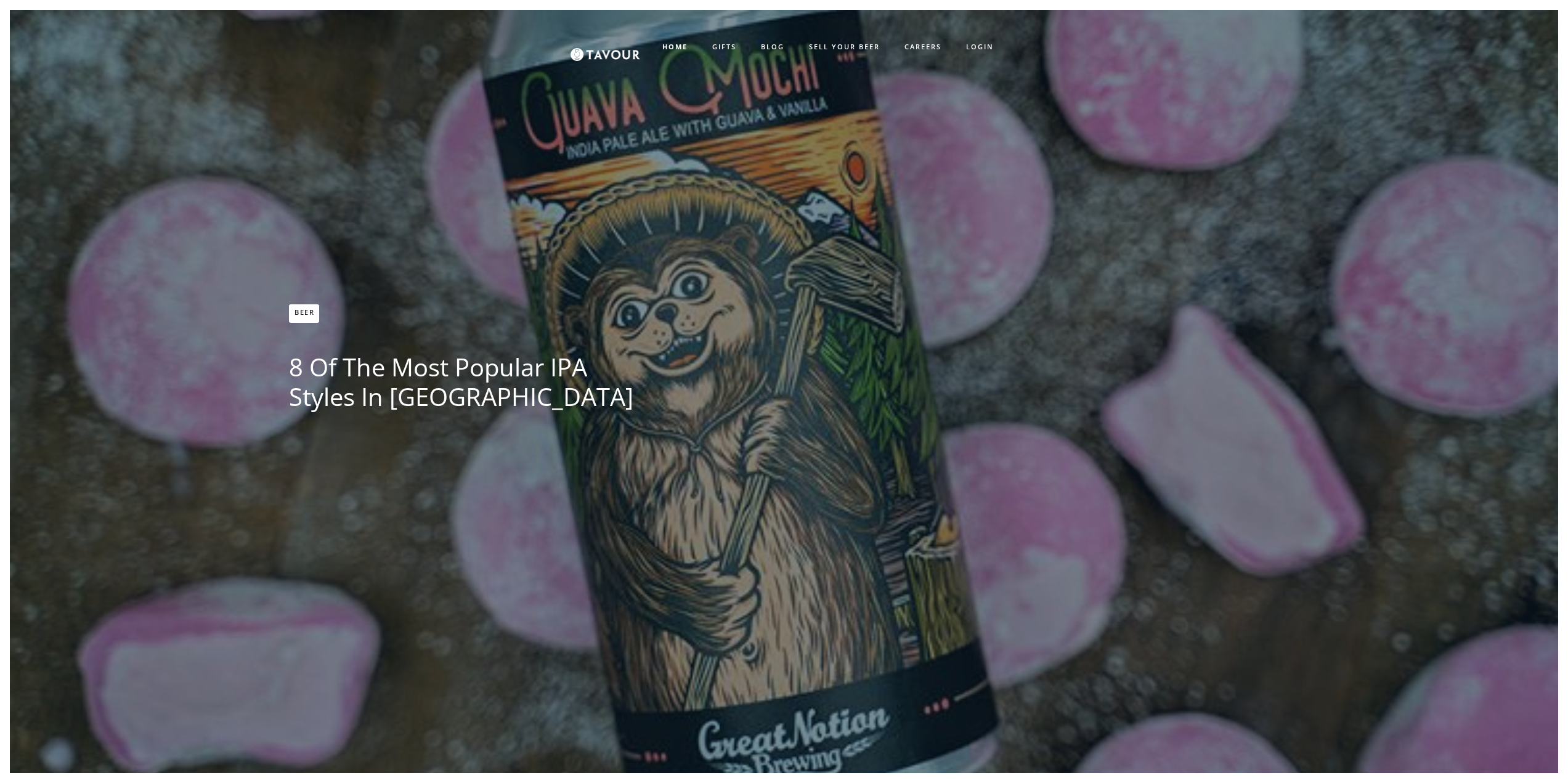
drag, startPoint x: 858, startPoint y: 395, endPoint x: 747, endPoint y: 514, distance: 162.7
drag, startPoint x: 747, startPoint y: 514, endPoint x: 648, endPoint y: 569, distance: 113.3
click at [648, 569] on div "Beer 8 of the Most Popular IPA Styles in America Tavour" at bounding box center [784, 401] width 1499 height 783
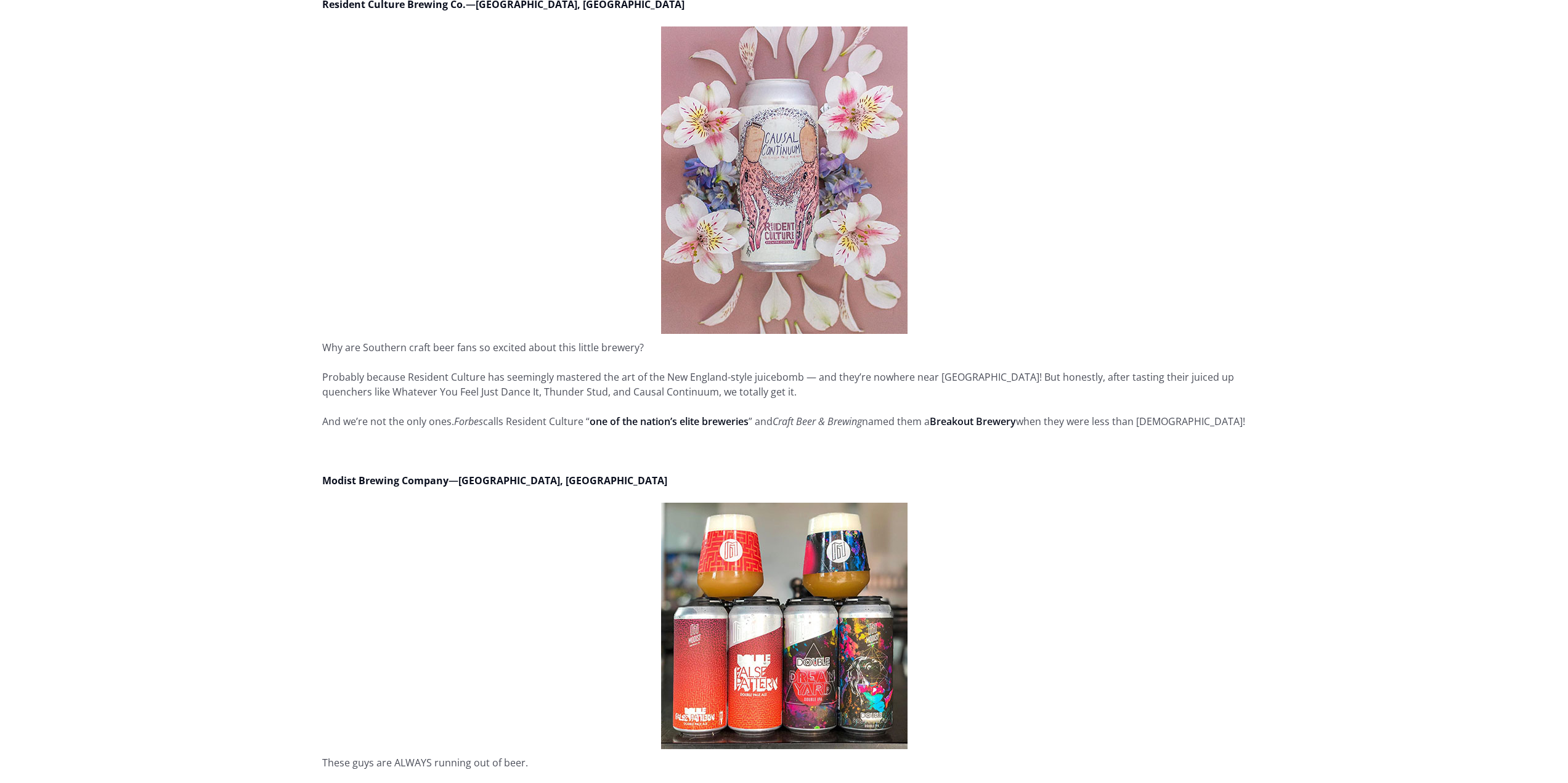
scroll to position [2650, 0]
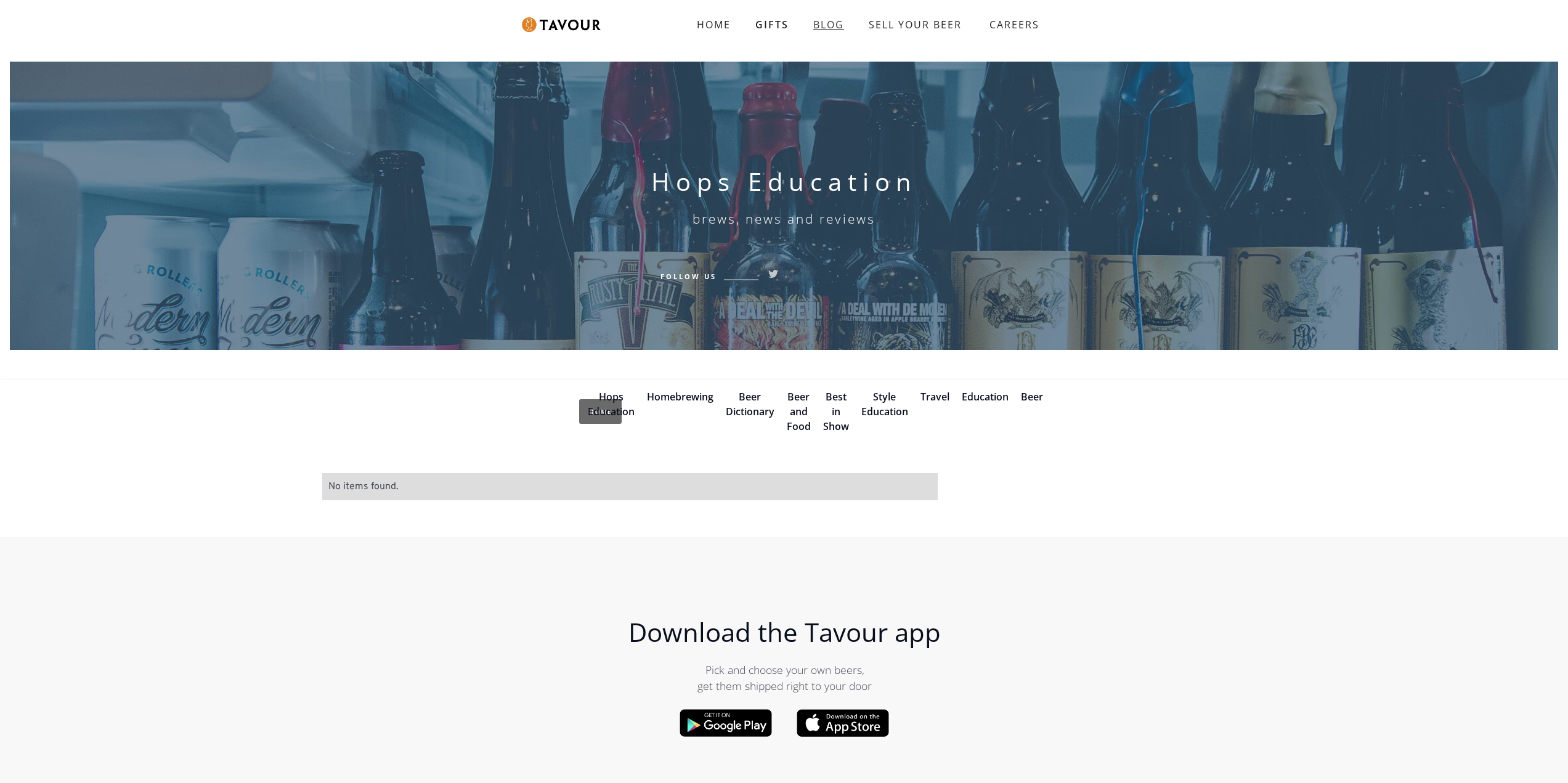
click at [830, 25] on link "BLOG" at bounding box center [829, 24] width 56 height 25
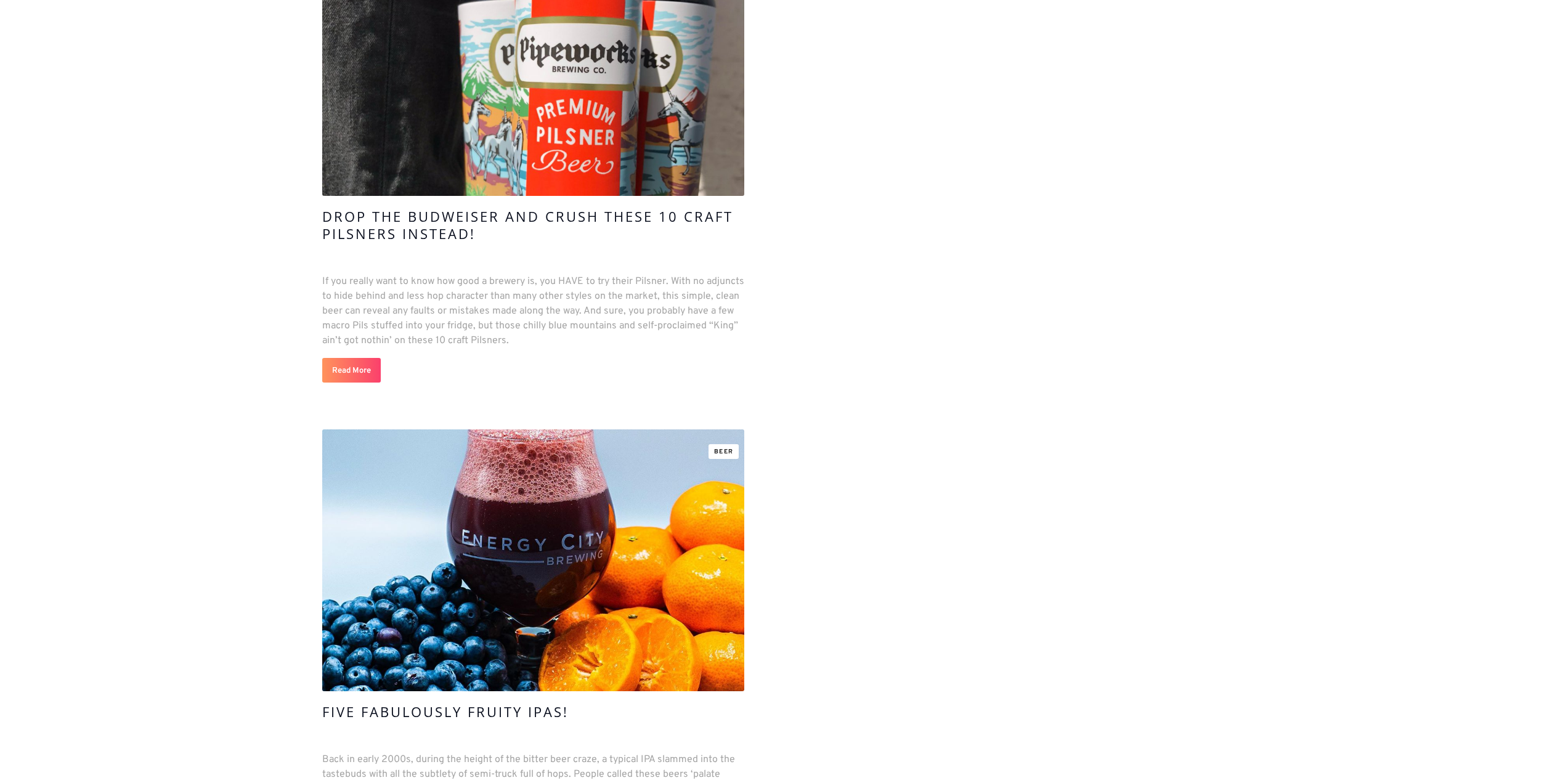
scroll to position [2712, 0]
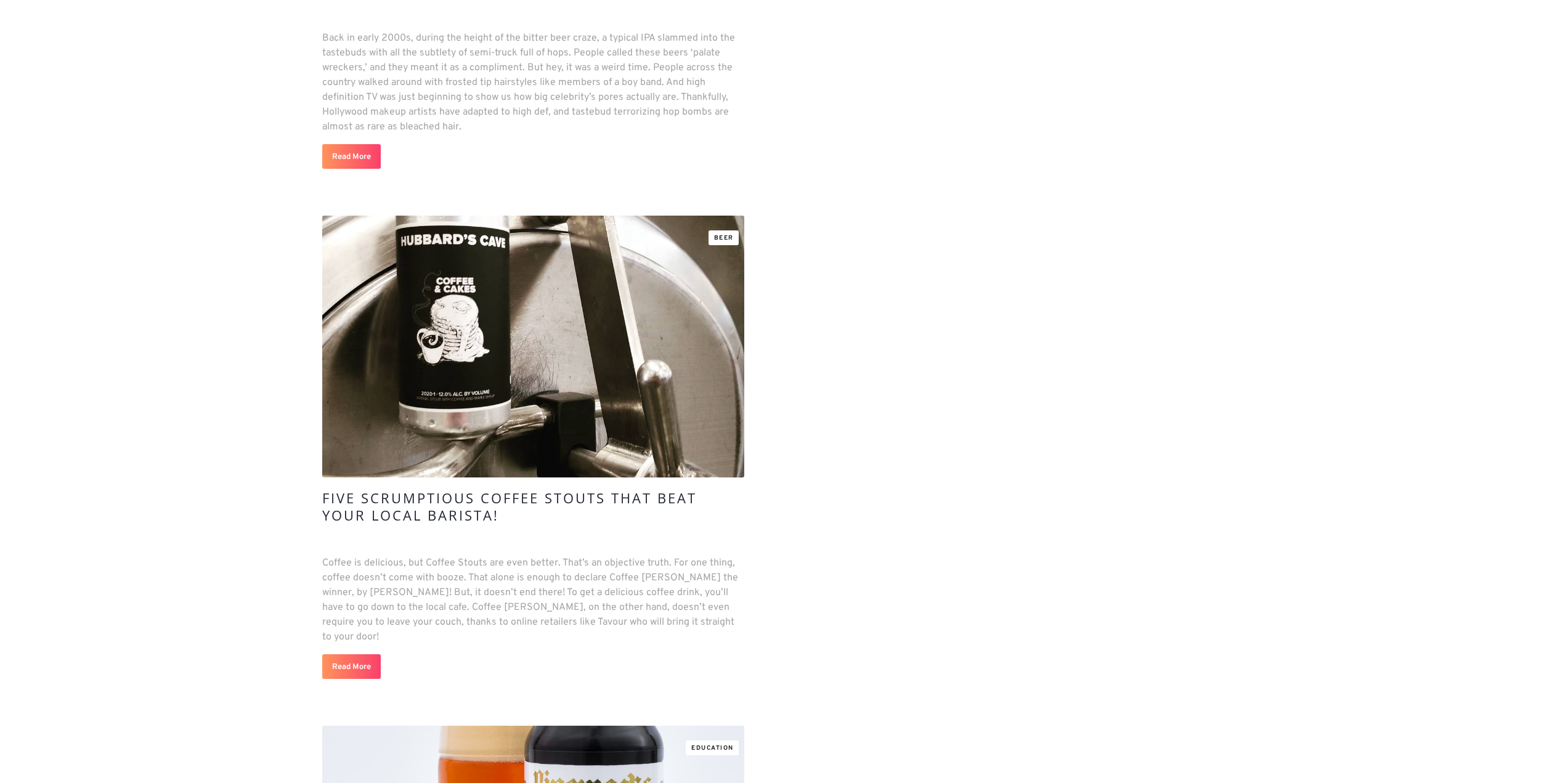
click at [457, 526] on link "Five Scrumptious Coffee Stouts that Beat Your Local Barista!" at bounding box center [533, 516] width 422 height 55
click at [505, 491] on h4 "Five Scrumptious Coffee Stouts that Beat Your Local Barista!" at bounding box center [533, 506] width 422 height 35
click at [365, 661] on link "Read More" at bounding box center [351, 667] width 59 height 25
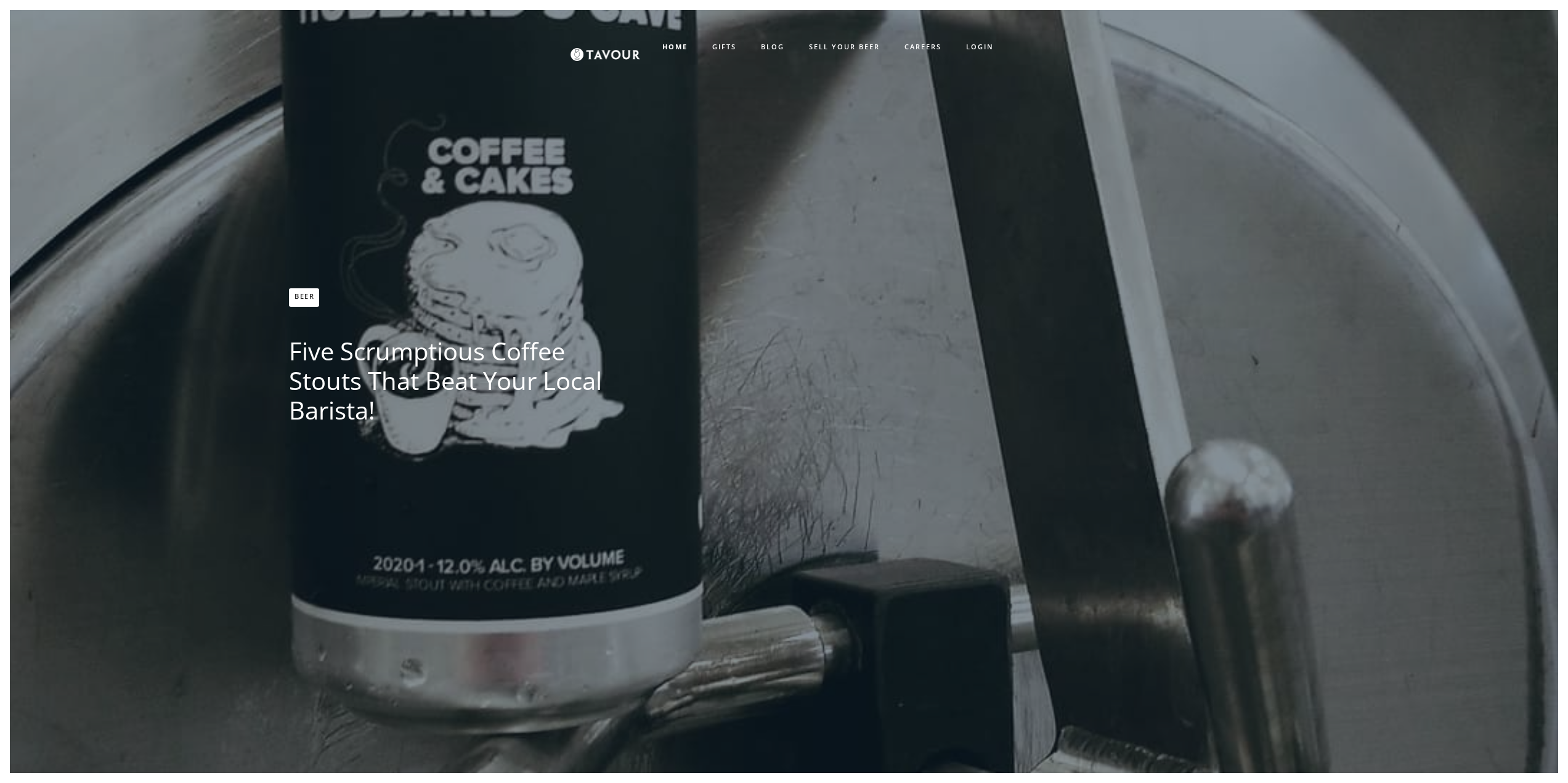
drag, startPoint x: 604, startPoint y: 42, endPoint x: 609, endPoint y: 54, distance: 13.0
click at [604, 43] on img at bounding box center [605, 47] width 70 height 29
click at [609, 54] on img at bounding box center [605, 47] width 70 height 29
click at [571, 61] on div "HOME GIFTS BLOG SELL YOUR BEER CAREERS LOGIN SIGN UP" at bounding box center [784, 47] width 924 height 50
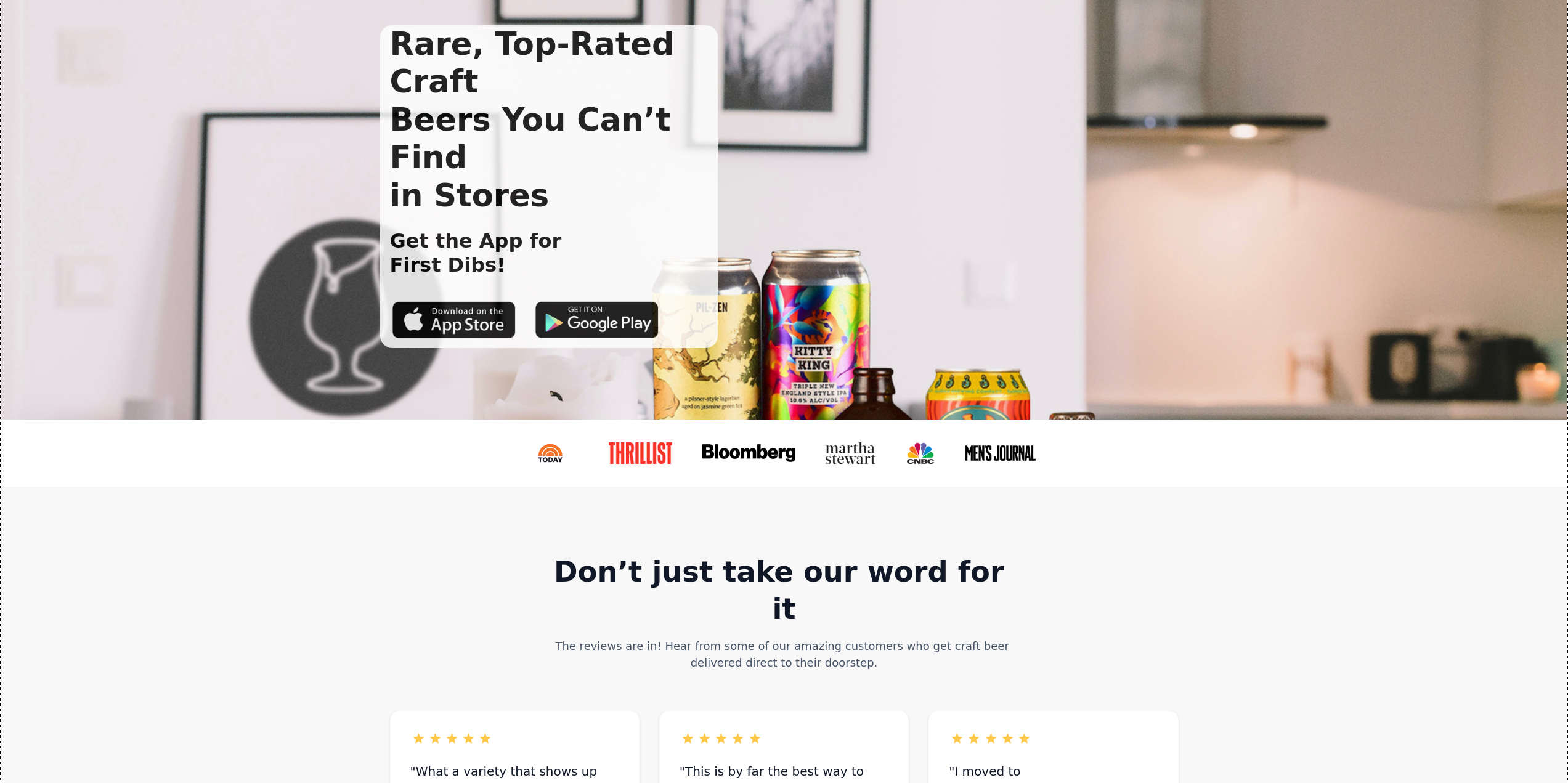
scroll to position [6, 0]
